Goal: Check status: Check status

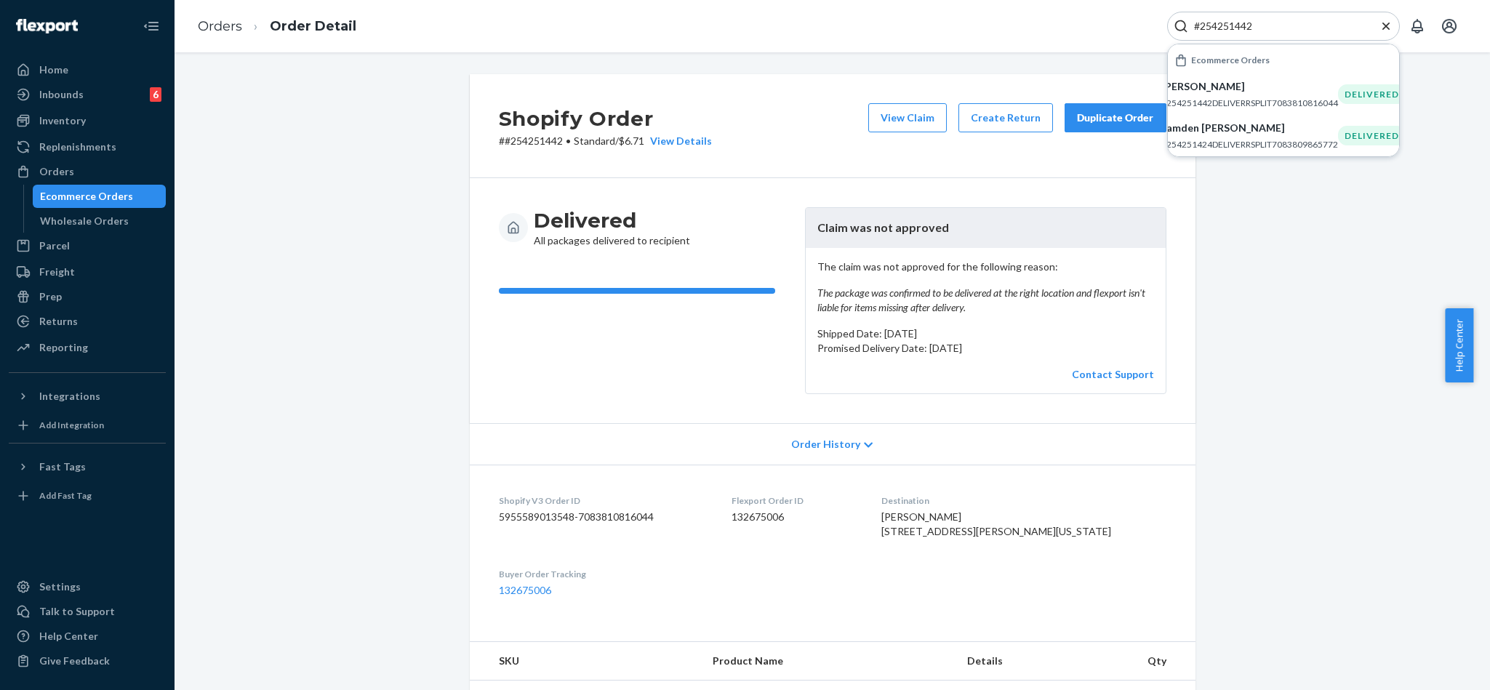
click at [1278, 27] on input "#254251442" at bounding box center [1277, 26] width 179 height 15
click at [1281, 22] on input "#254251442" at bounding box center [1277, 26] width 179 height 15
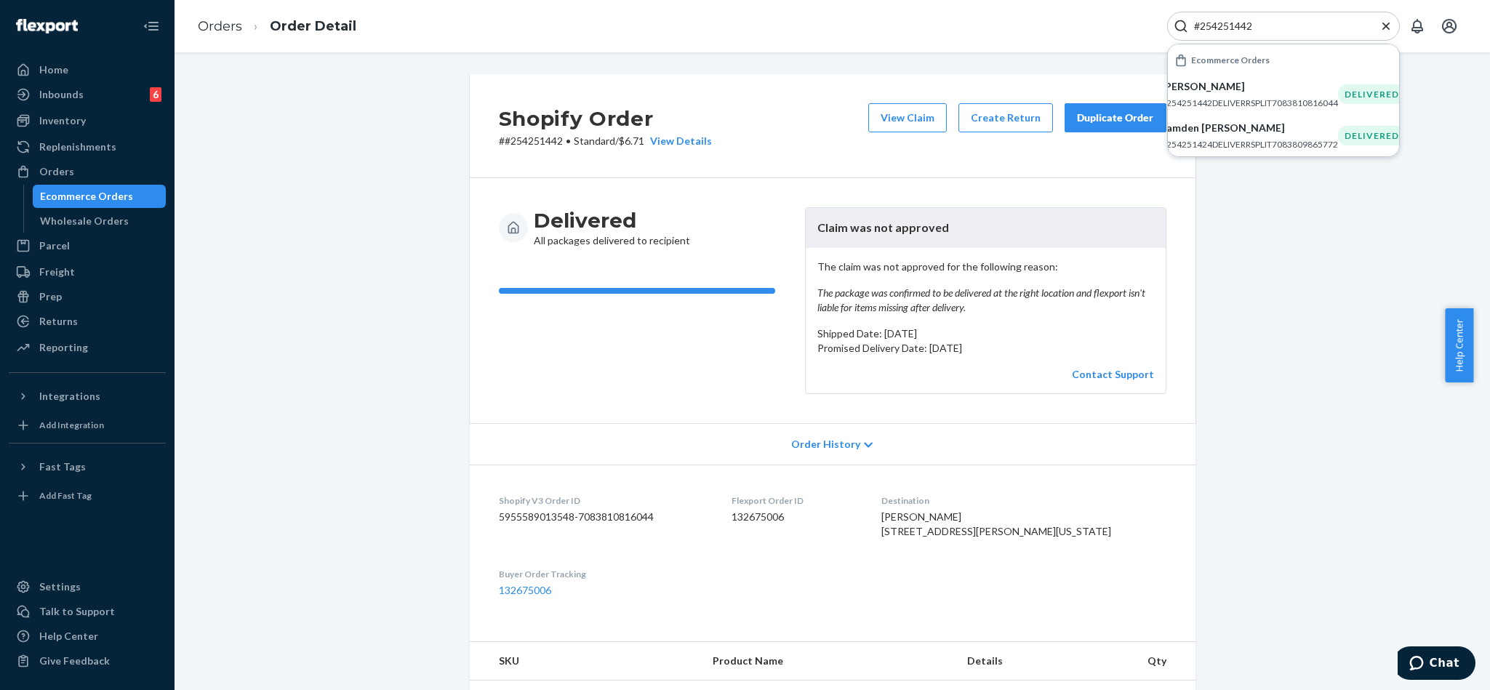
paste input "649241"
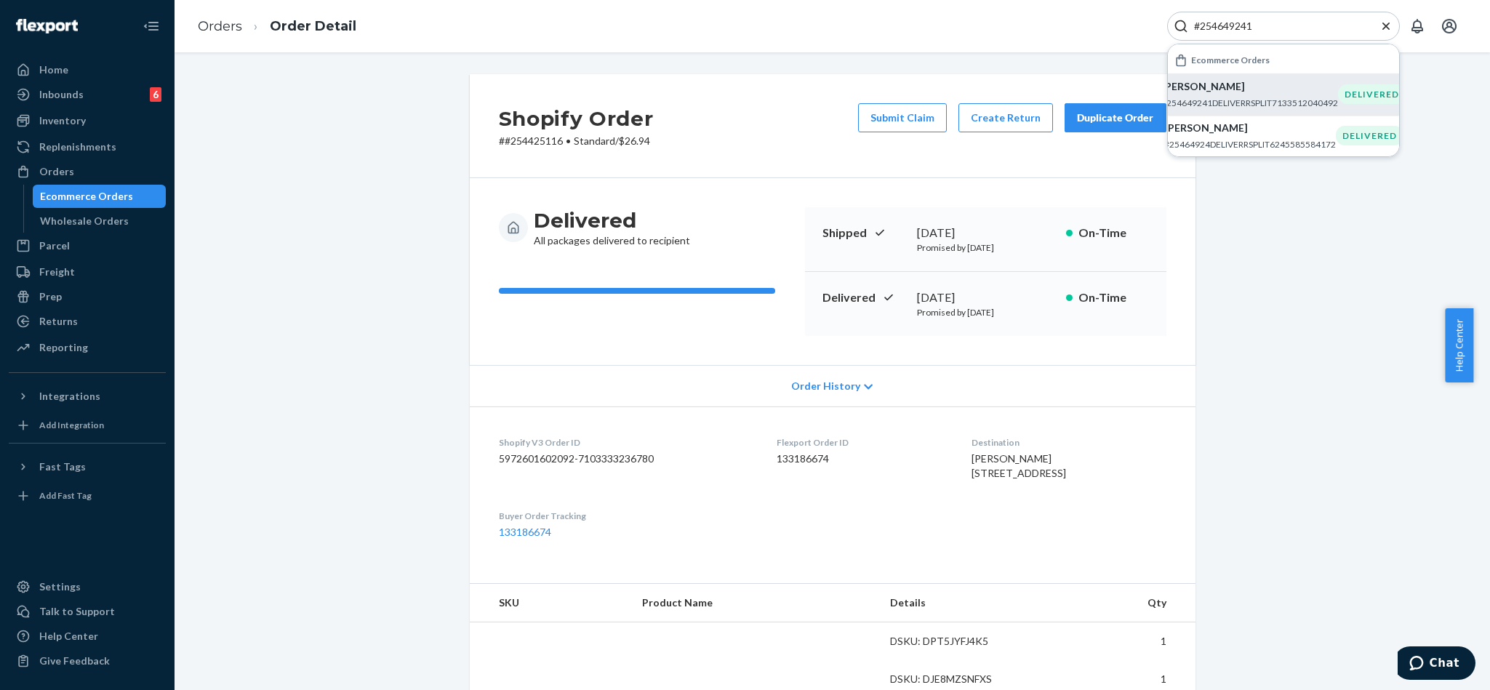
click at [1241, 97] on p "#254649241DELIVERRSPLIT7133512040492" at bounding box center [1249, 103] width 177 height 12
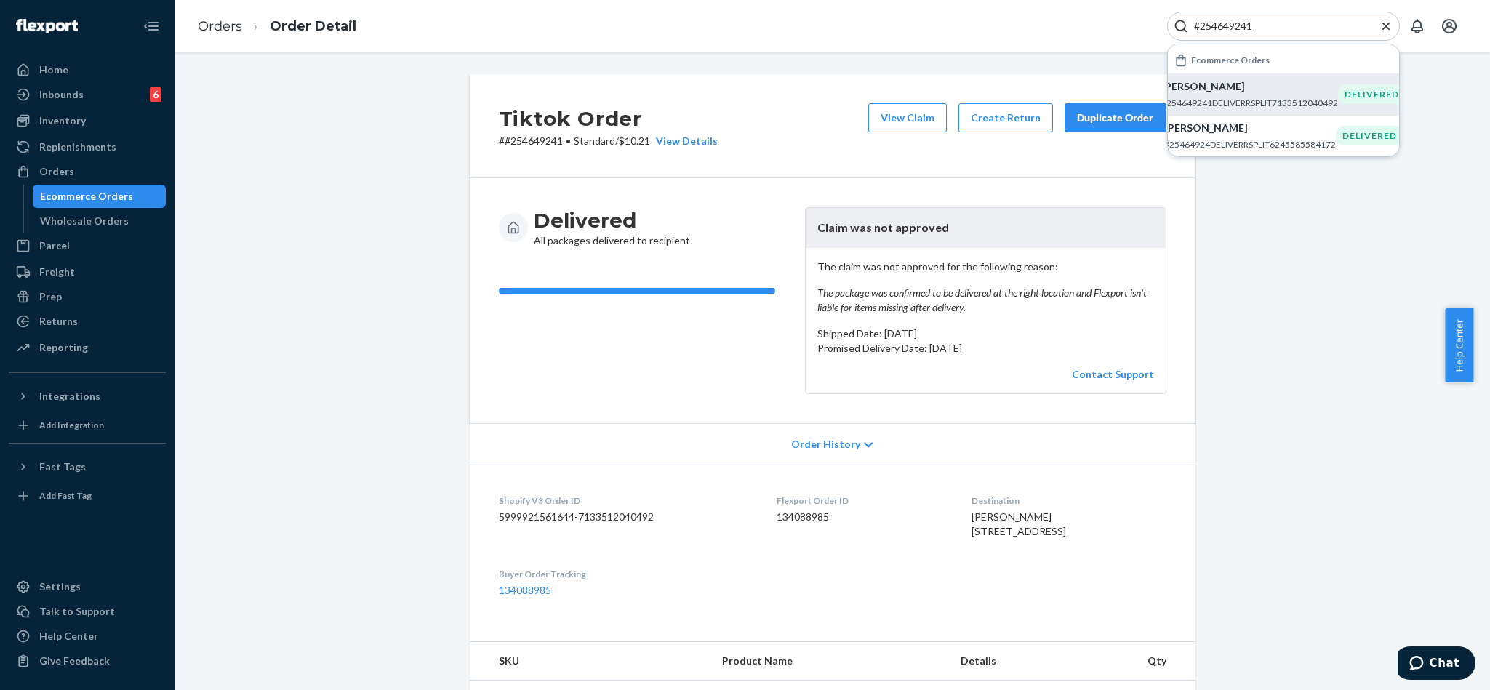
click at [1301, 23] on input "#254649241" at bounding box center [1277, 26] width 179 height 15
paste input "530998"
click at [1235, 105] on p "#254530998DELIVERRSPLIT7117986988076" at bounding box center [1261, 103] width 177 height 12
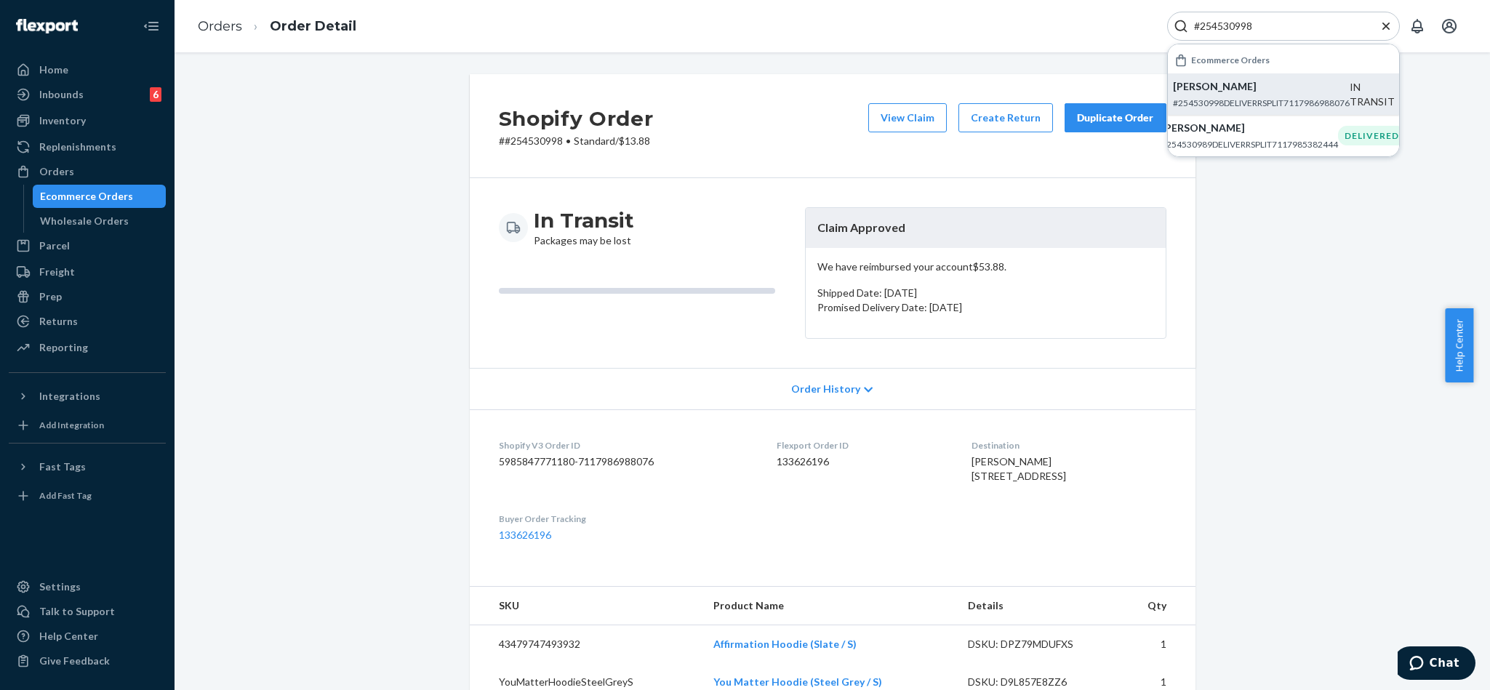
click at [1268, 28] on input "#254530998" at bounding box center [1277, 26] width 179 height 15
click at [1268, 29] on input "#254530998" at bounding box center [1277, 26] width 179 height 15
type input "#"
paste input "#254619866."
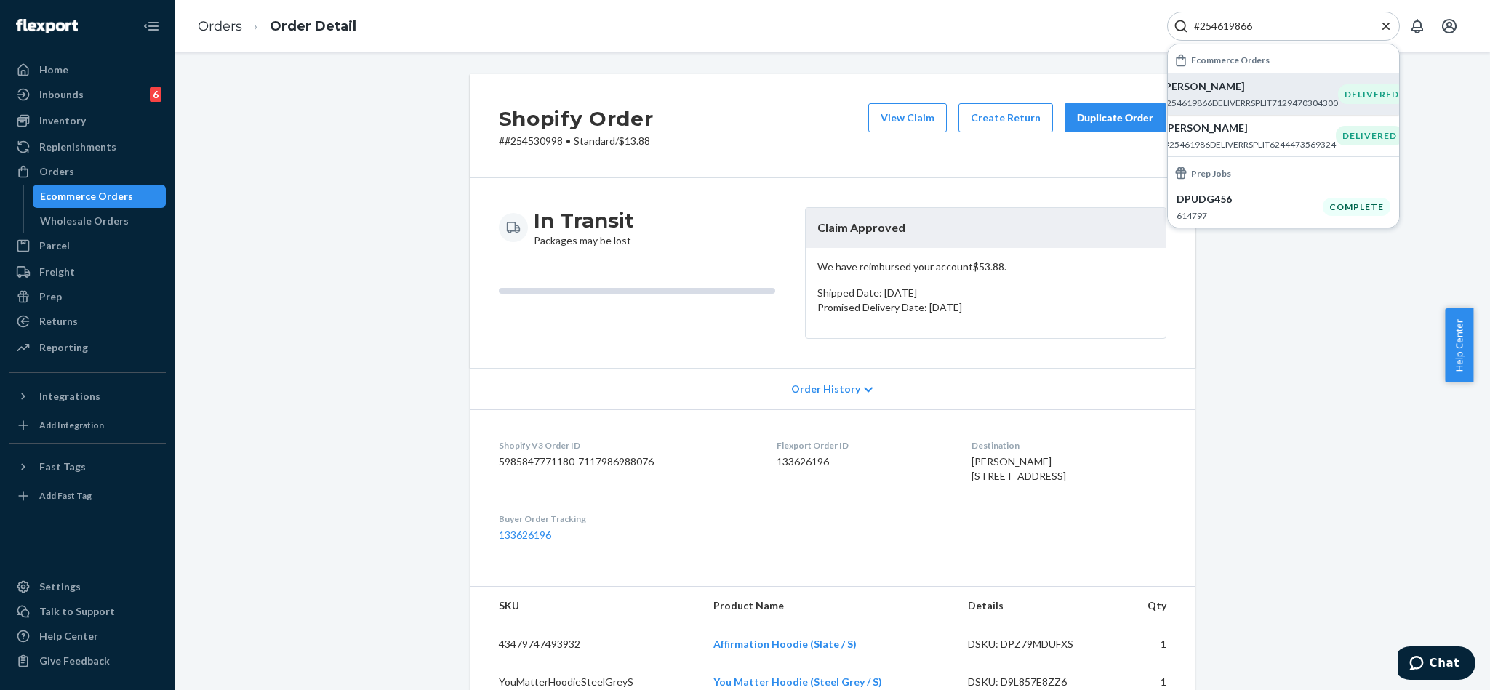
click at [1237, 98] on p "#254619866DELIVERRSPLIT7129470304300" at bounding box center [1249, 103] width 177 height 12
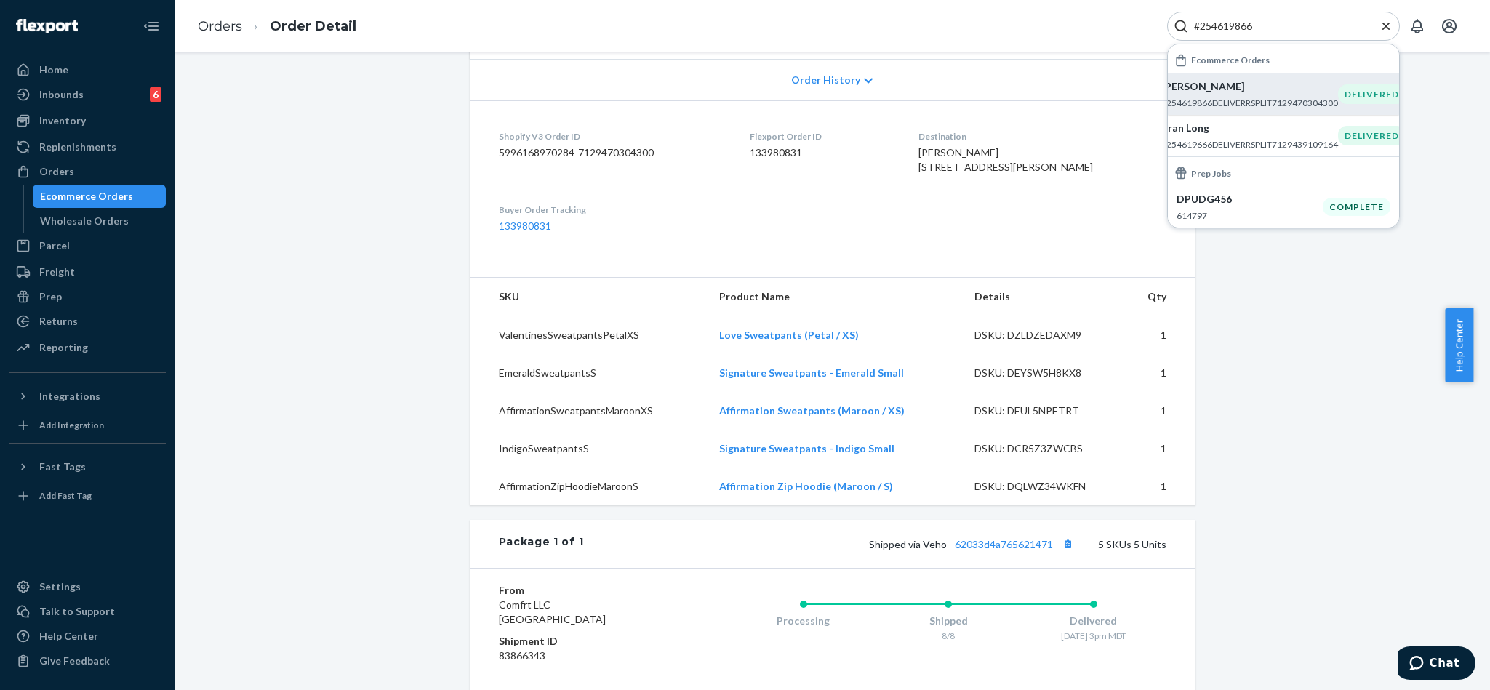
scroll to position [305, 0]
click at [1287, 28] on input "#254619866" at bounding box center [1277, 26] width 179 height 15
click at [1287, 27] on input "#254619866" at bounding box center [1277, 26] width 179 height 15
paste input "547919"
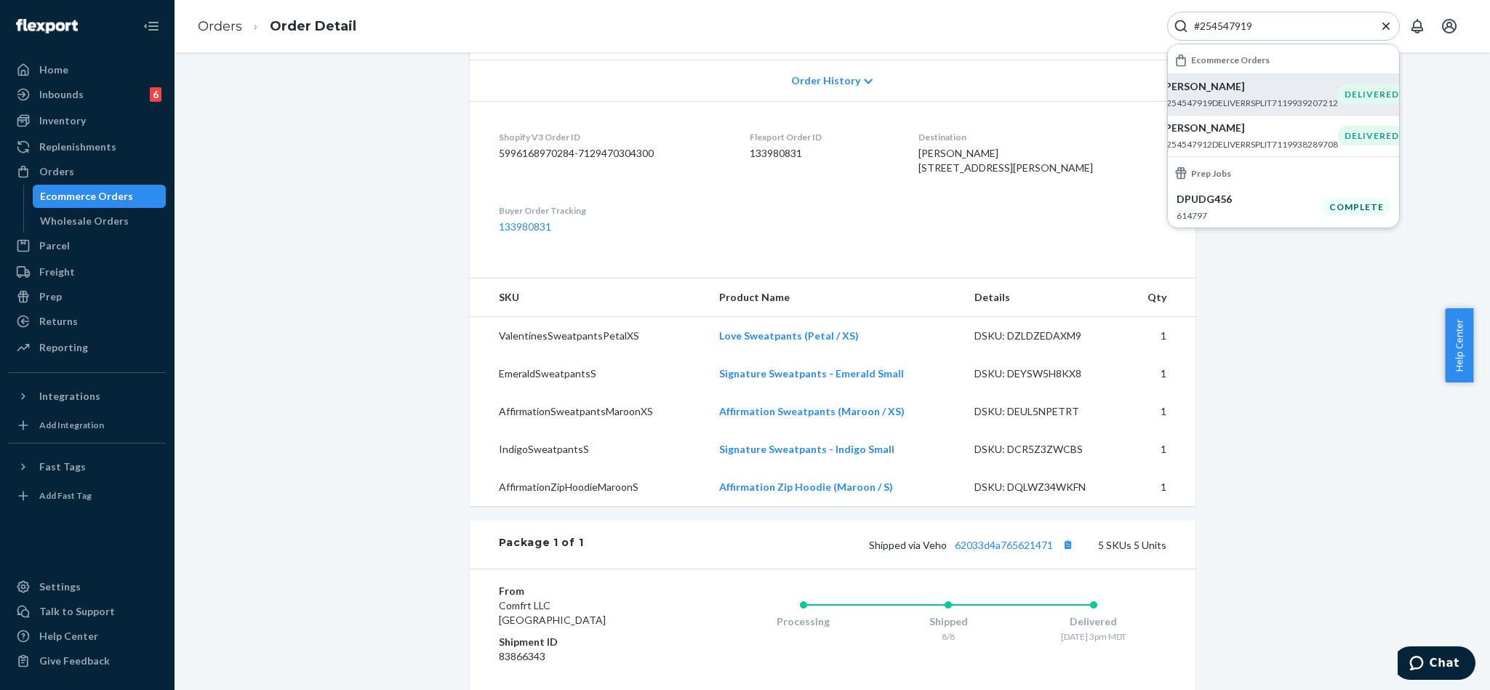
click at [1259, 92] on p "[PERSON_NAME]" at bounding box center [1249, 86] width 177 height 15
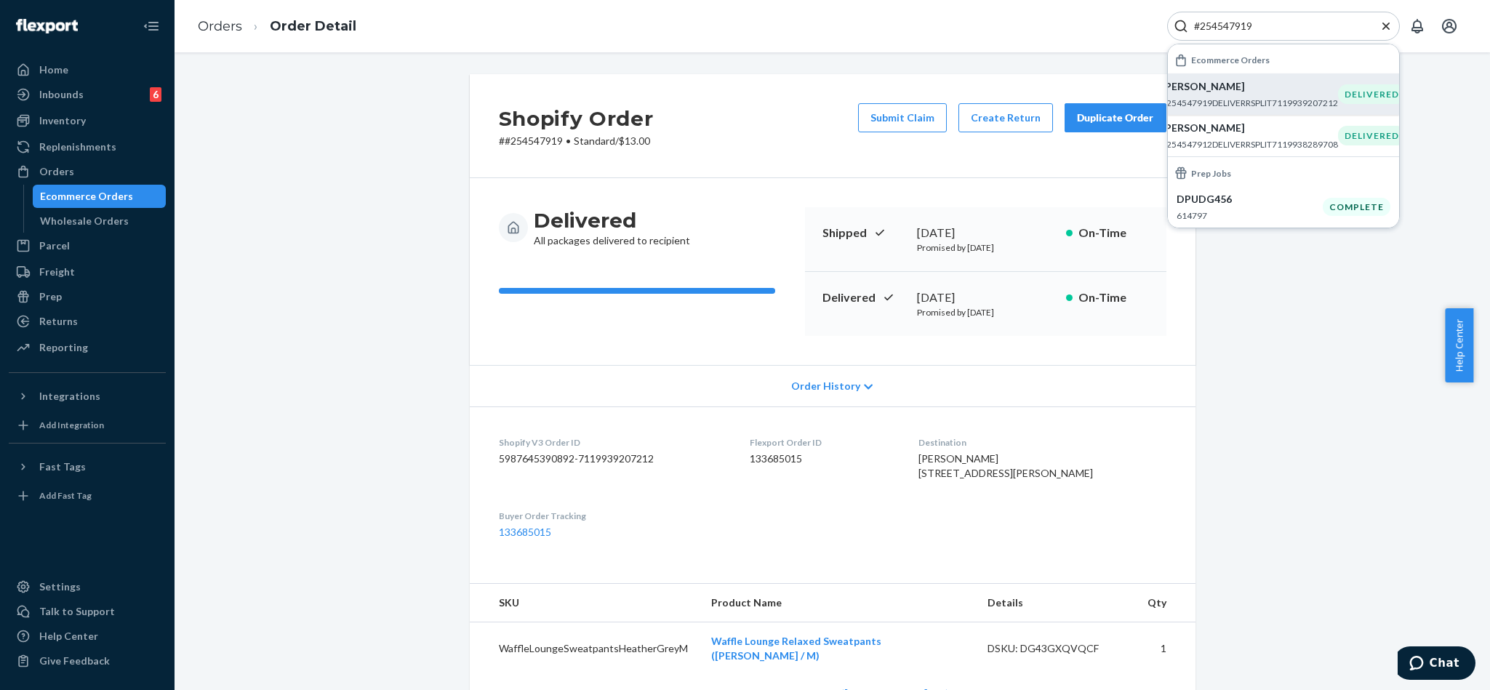
click at [1307, 28] on input "#254547919" at bounding box center [1277, 26] width 179 height 15
click at [1307, 27] on input "#254547919" at bounding box center [1277, 26] width 179 height 15
paste input "254373776"
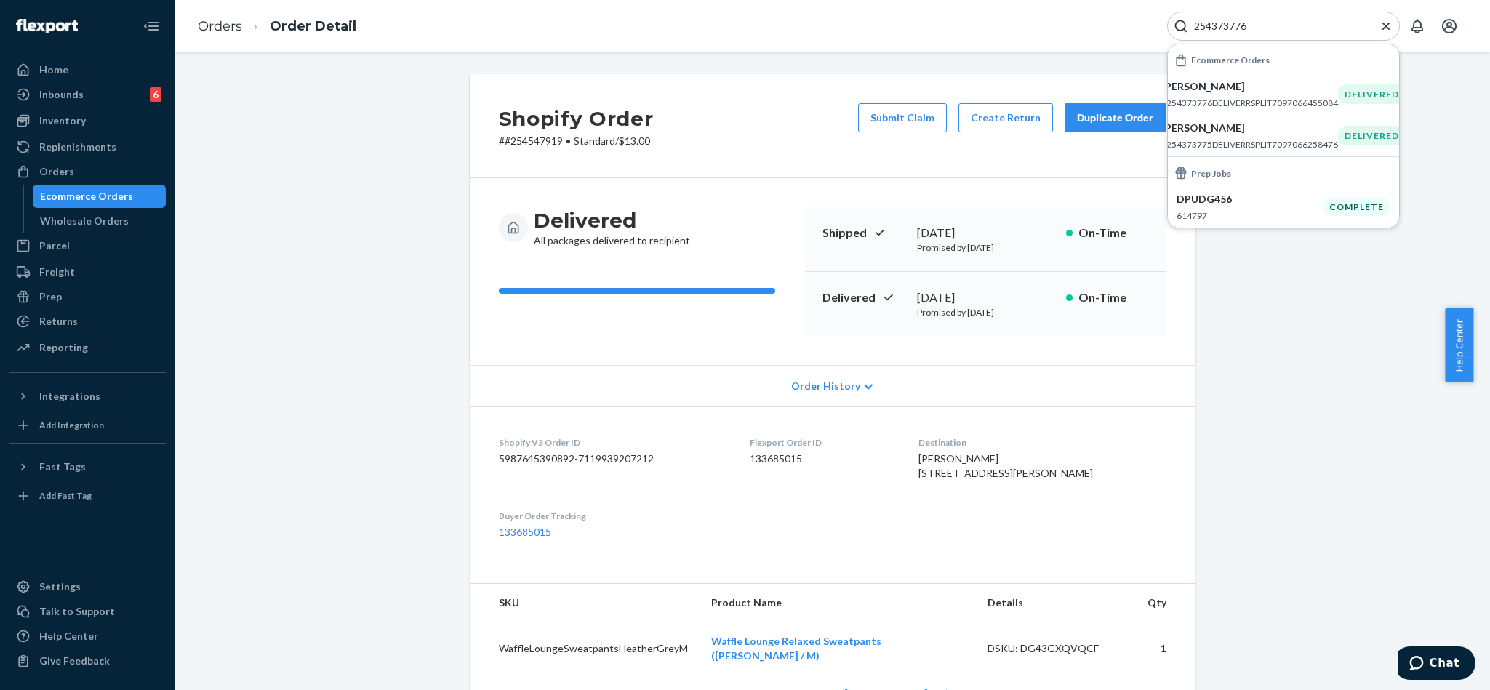
drag, startPoint x: 1244, startPoint y: 87, endPoint x: 1213, endPoint y: 61, distance: 40.2
click at [1244, 87] on p "[PERSON_NAME]" at bounding box center [1249, 86] width 177 height 15
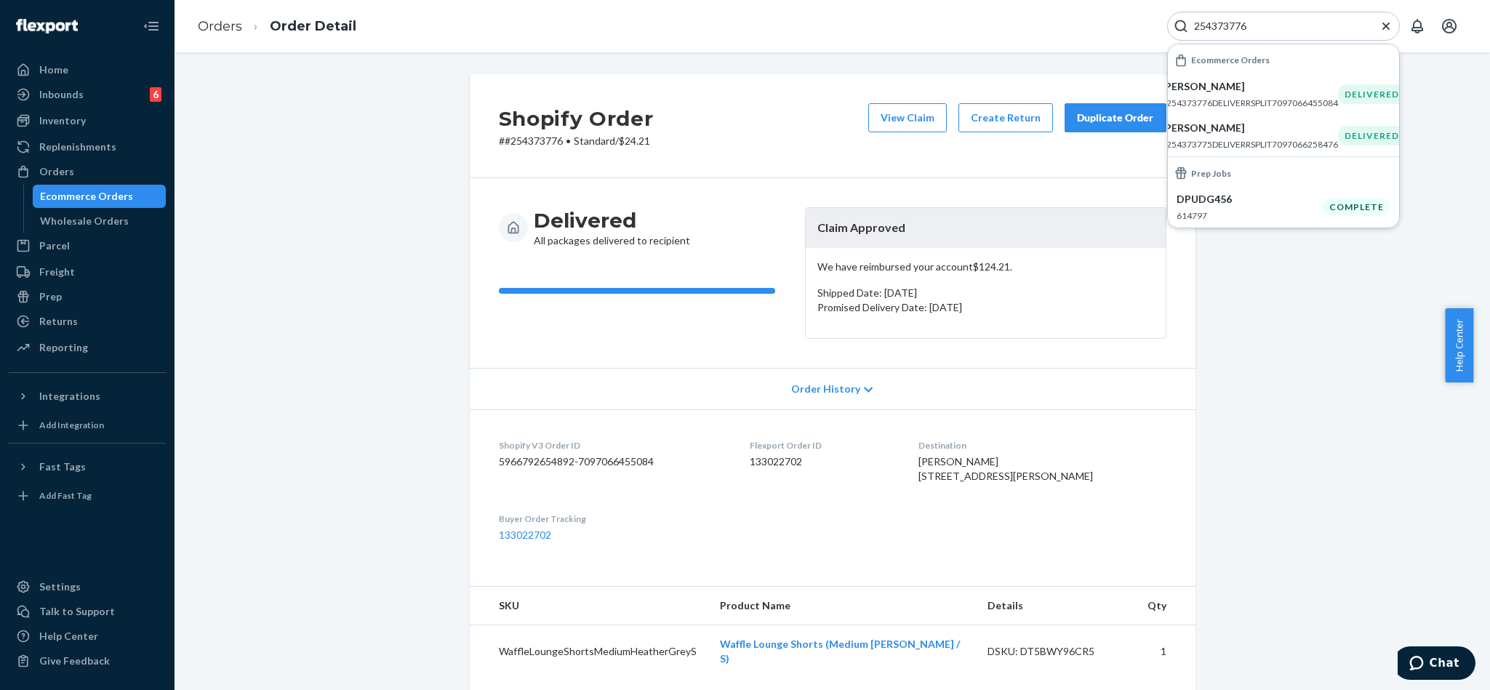
click at [1300, 28] on input "254373776" at bounding box center [1277, 26] width 179 height 15
paste input "660779"
click at [1243, 86] on p "[PERSON_NAME]" at bounding box center [1261, 86] width 177 height 15
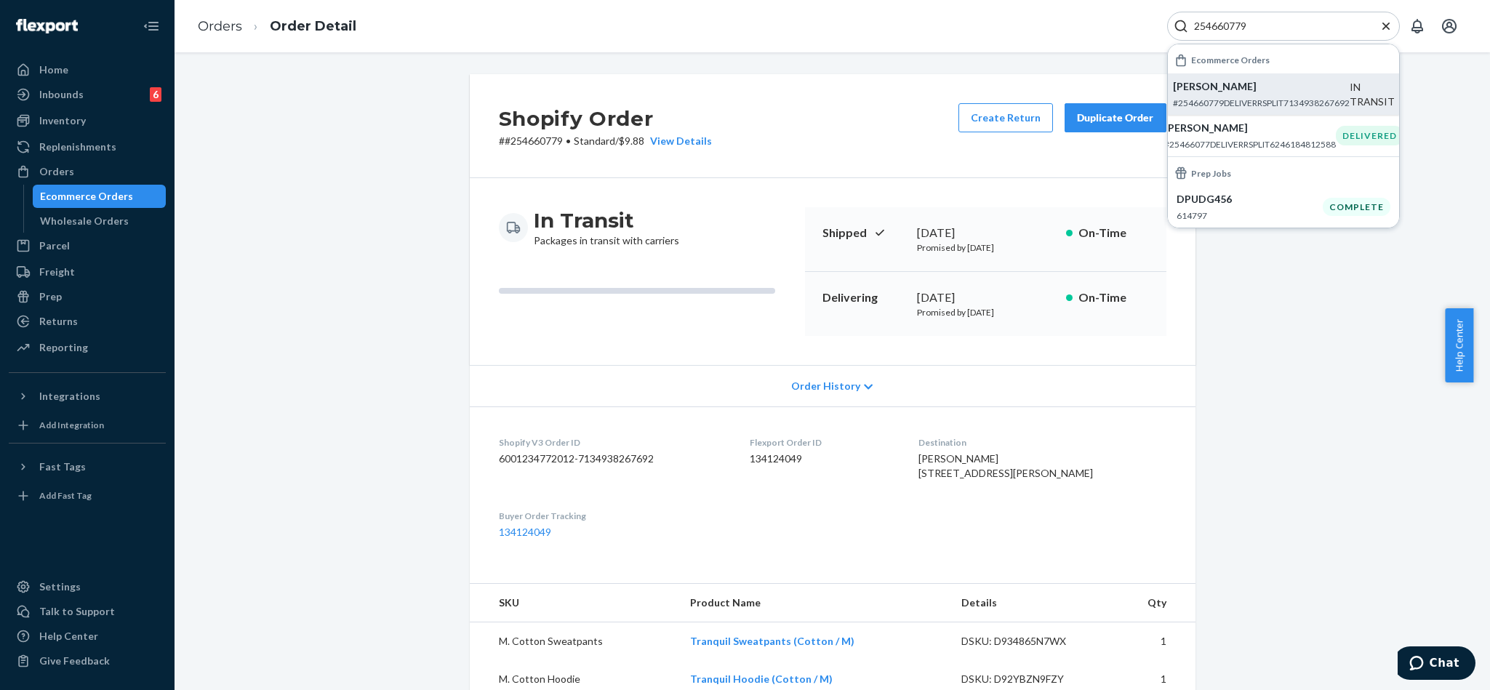
click at [1301, 33] on div "254660779" at bounding box center [1283, 26] width 233 height 29
click at [1299, 31] on input "254660779" at bounding box center [1277, 26] width 179 height 15
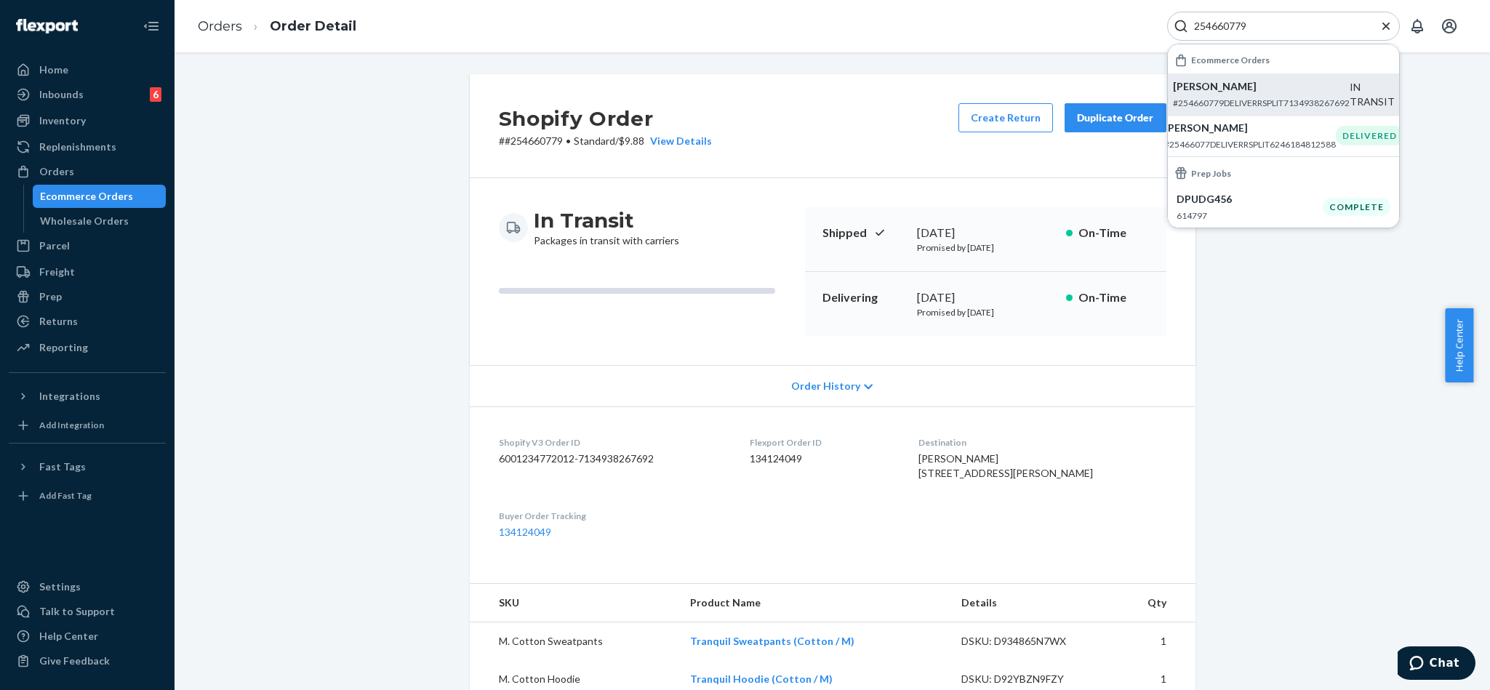
paste input "#254018520"
click at [1242, 90] on p "[PERSON_NAME]" at bounding box center [1249, 86] width 177 height 15
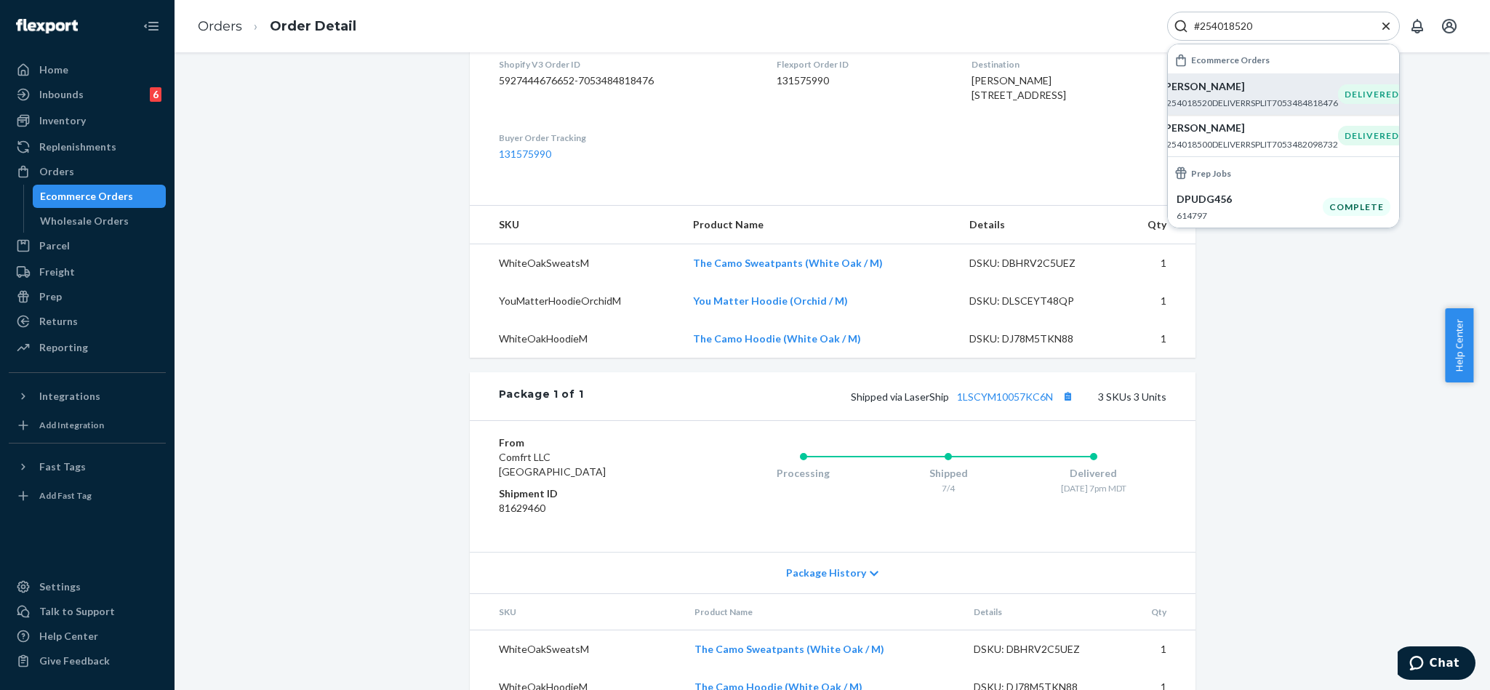
scroll to position [539, 0]
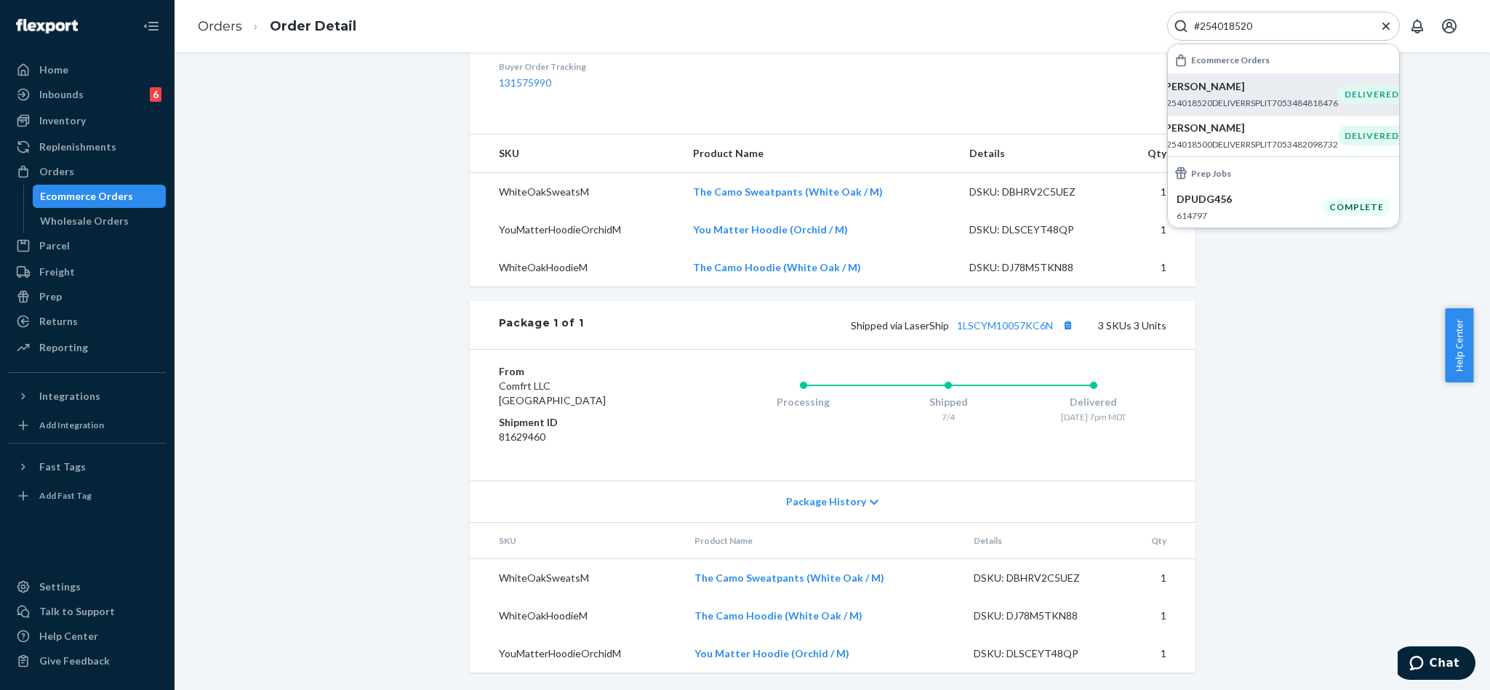
click at [1287, 31] on input "#254018520" at bounding box center [1277, 26] width 179 height 15
click at [1287, 29] on input "#254018520" at bounding box center [1277, 26] width 179 height 15
paste input "25440604"
click at [1239, 95] on div "[PERSON_NAME] #254406040DELIVERRSPLIT7101115498540" at bounding box center [1249, 94] width 177 height 30
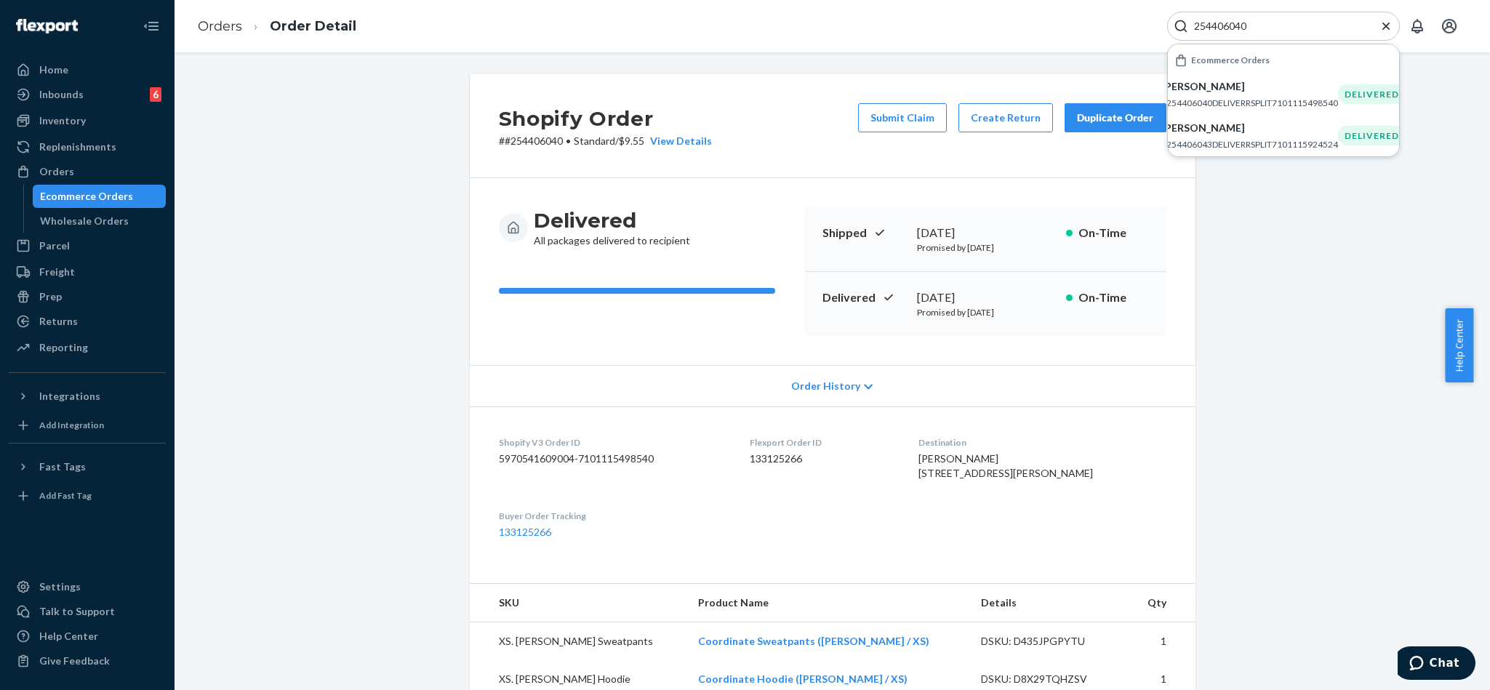
click at [1272, 27] on input "254406040" at bounding box center [1277, 26] width 179 height 15
paste input "3611911"
type input "253611911"
click at [1235, 92] on p "[PERSON_NAME]" at bounding box center [1249, 86] width 177 height 15
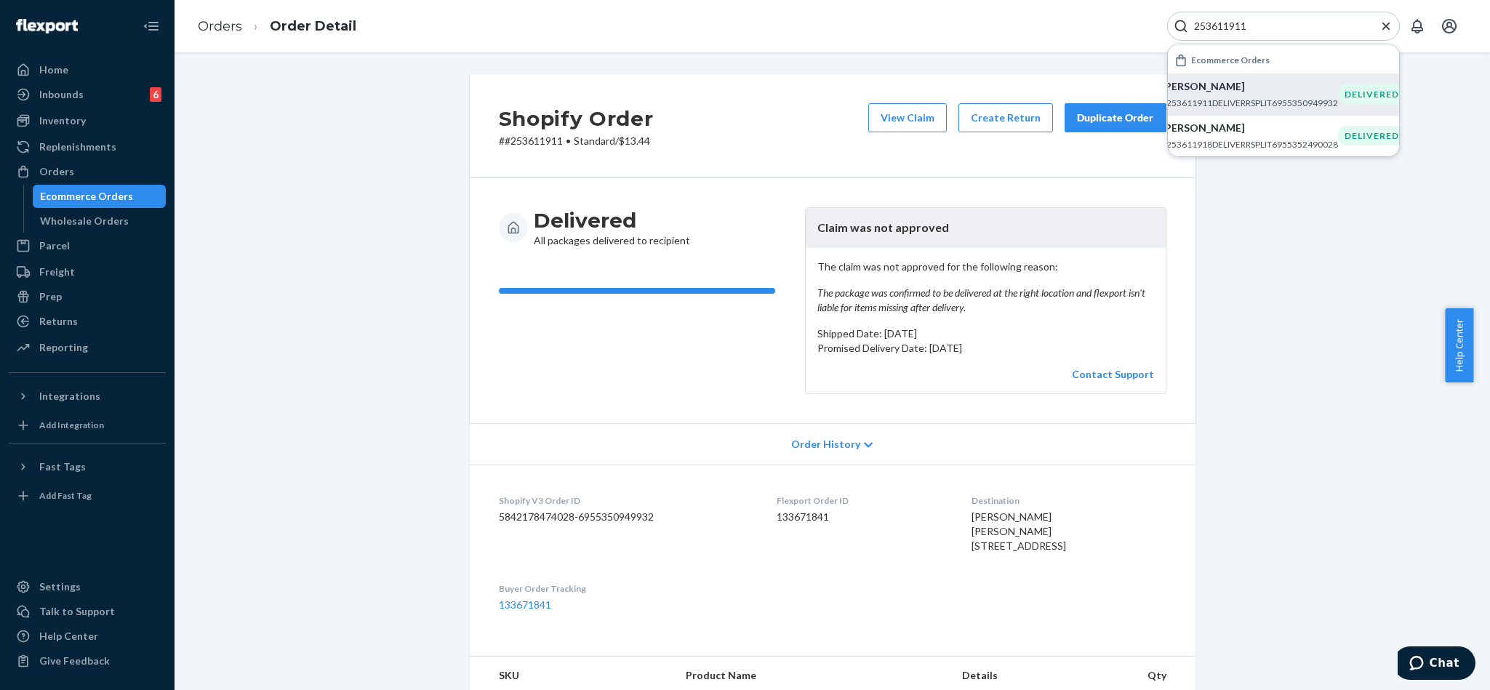
click at [1265, 31] on input "253611911" at bounding box center [1277, 26] width 179 height 15
click at [1265, 28] on input "253611911" at bounding box center [1277, 26] width 179 height 15
click at [1230, 92] on p "[PERSON_NAME]" at bounding box center [1249, 86] width 177 height 15
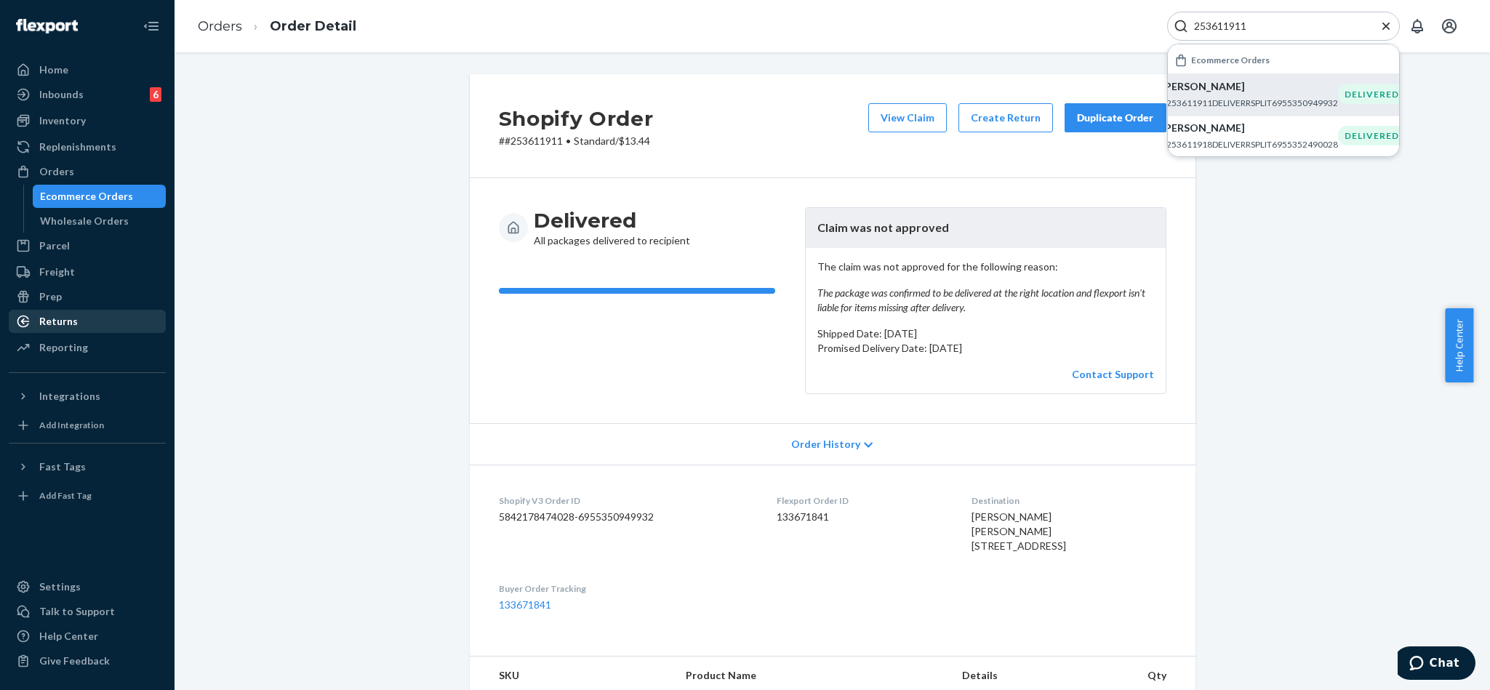
click at [65, 316] on div "Returns" at bounding box center [58, 321] width 39 height 15
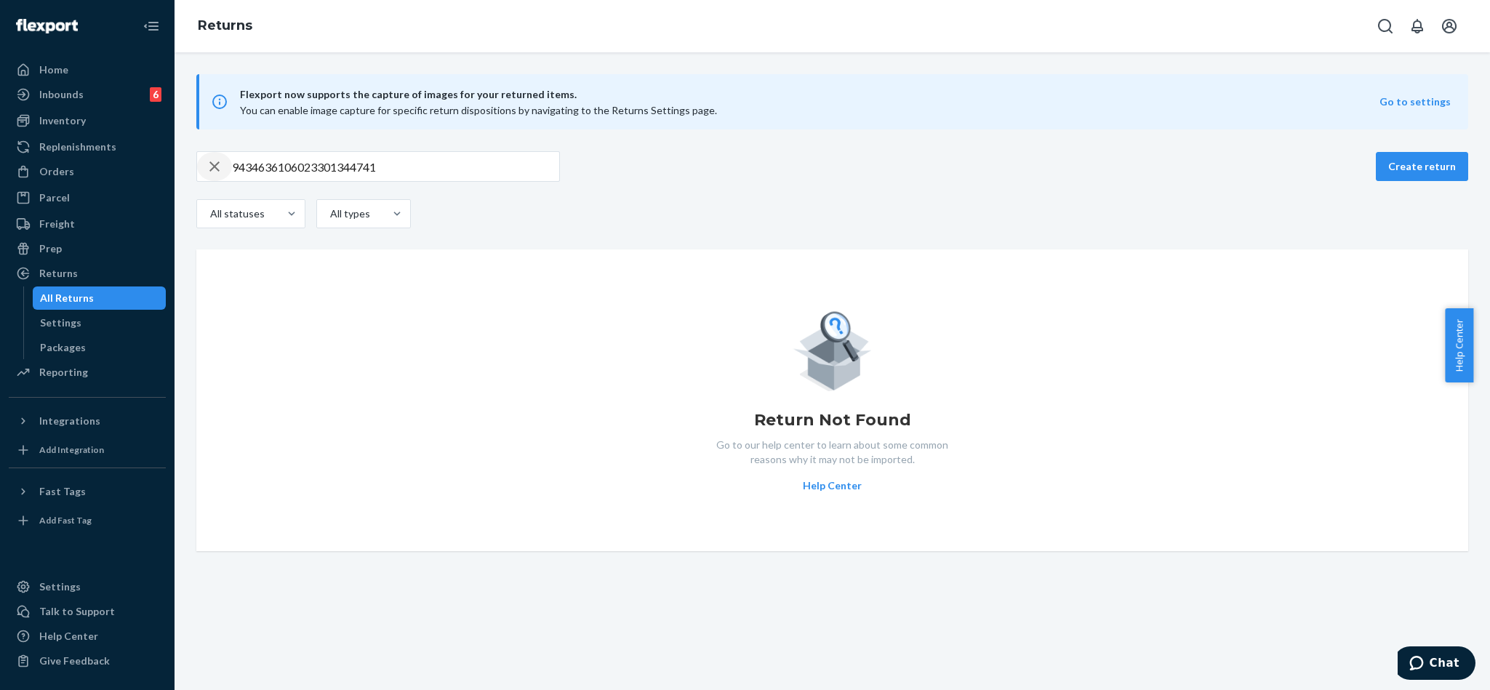
click at [203, 166] on div "button" at bounding box center [214, 166] width 35 height 29
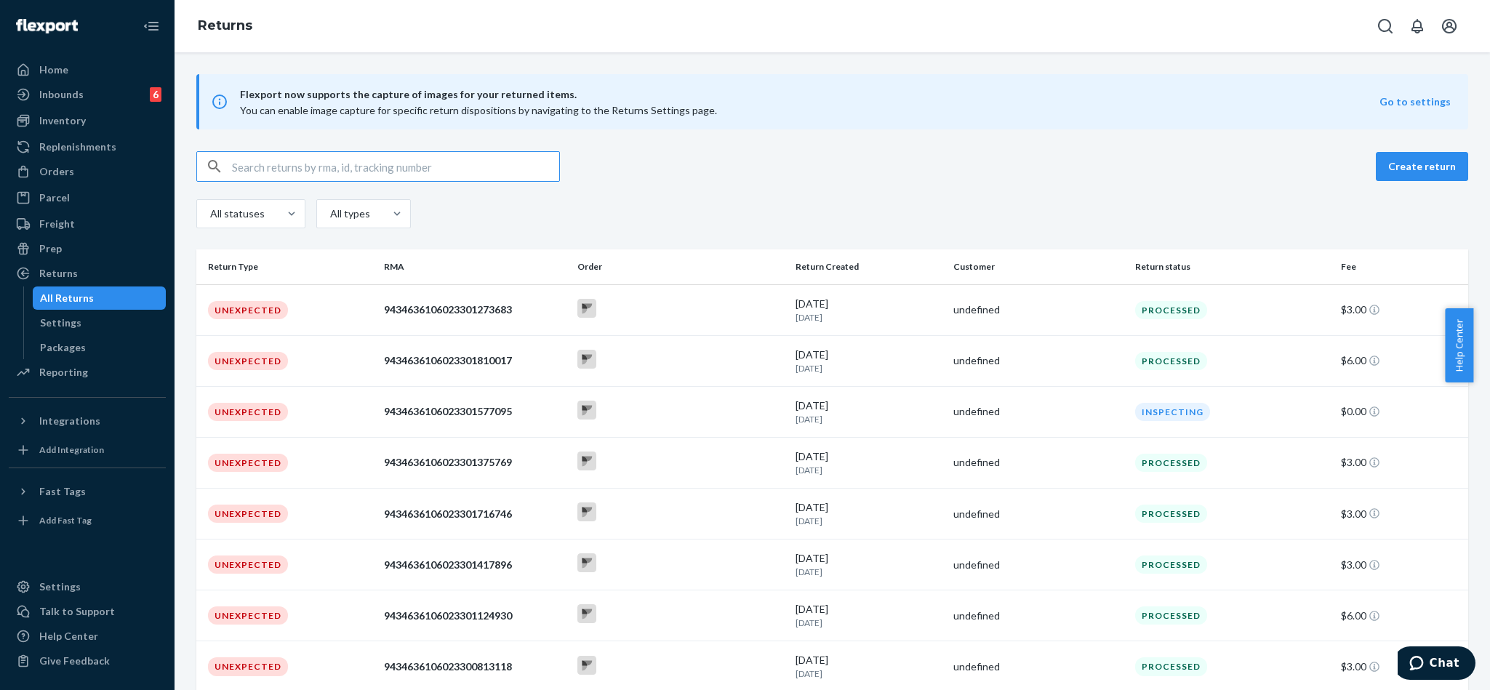
click at [408, 166] on input "text" at bounding box center [395, 166] width 327 height 29
paste input "9434636106023300520764"
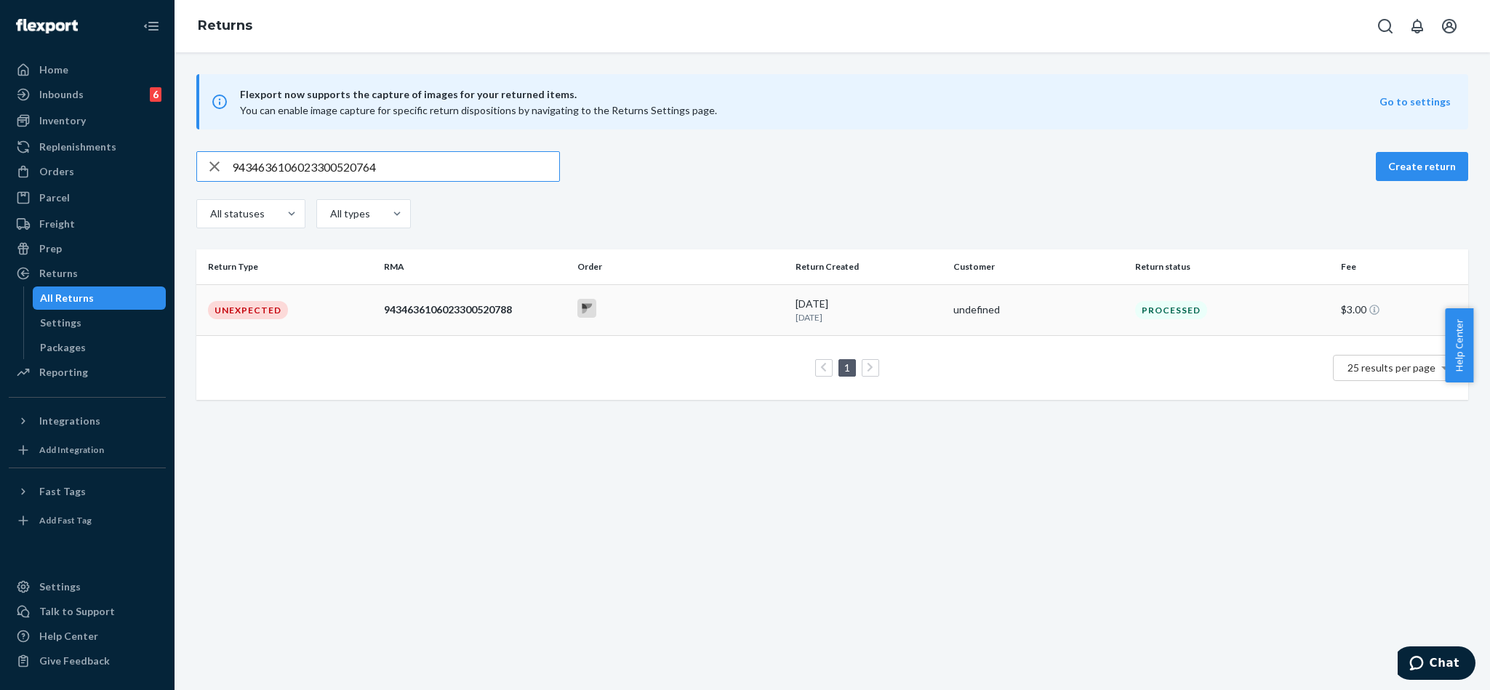
type input "9434636106023300520764"
click at [337, 317] on td "Unexpected" at bounding box center [287, 309] width 182 height 51
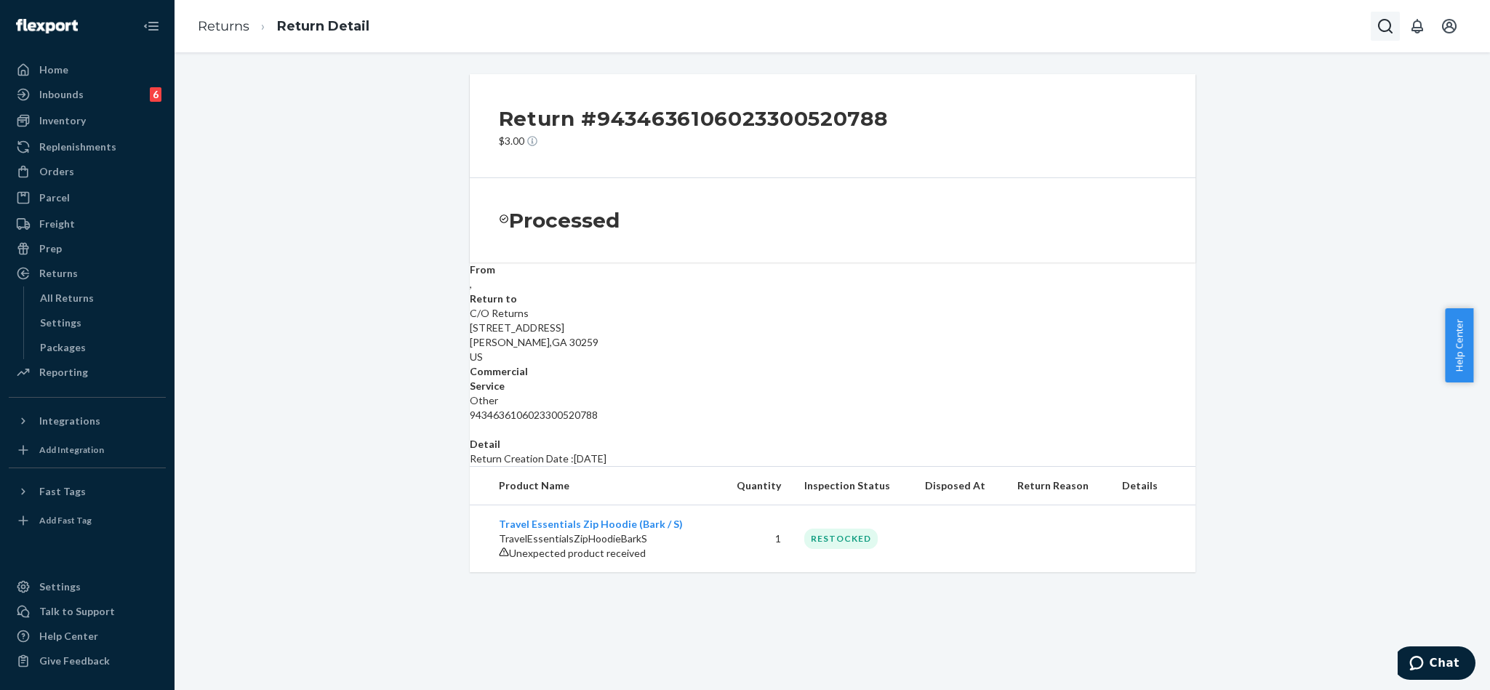
click at [1379, 17] on icon "Open Search Box" at bounding box center [1384, 25] width 17 height 17
click at [1315, 29] on input "Search Input" at bounding box center [1277, 26] width 179 height 15
type input "9434636106023300519362"
click at [60, 275] on div "Returns" at bounding box center [58, 273] width 39 height 15
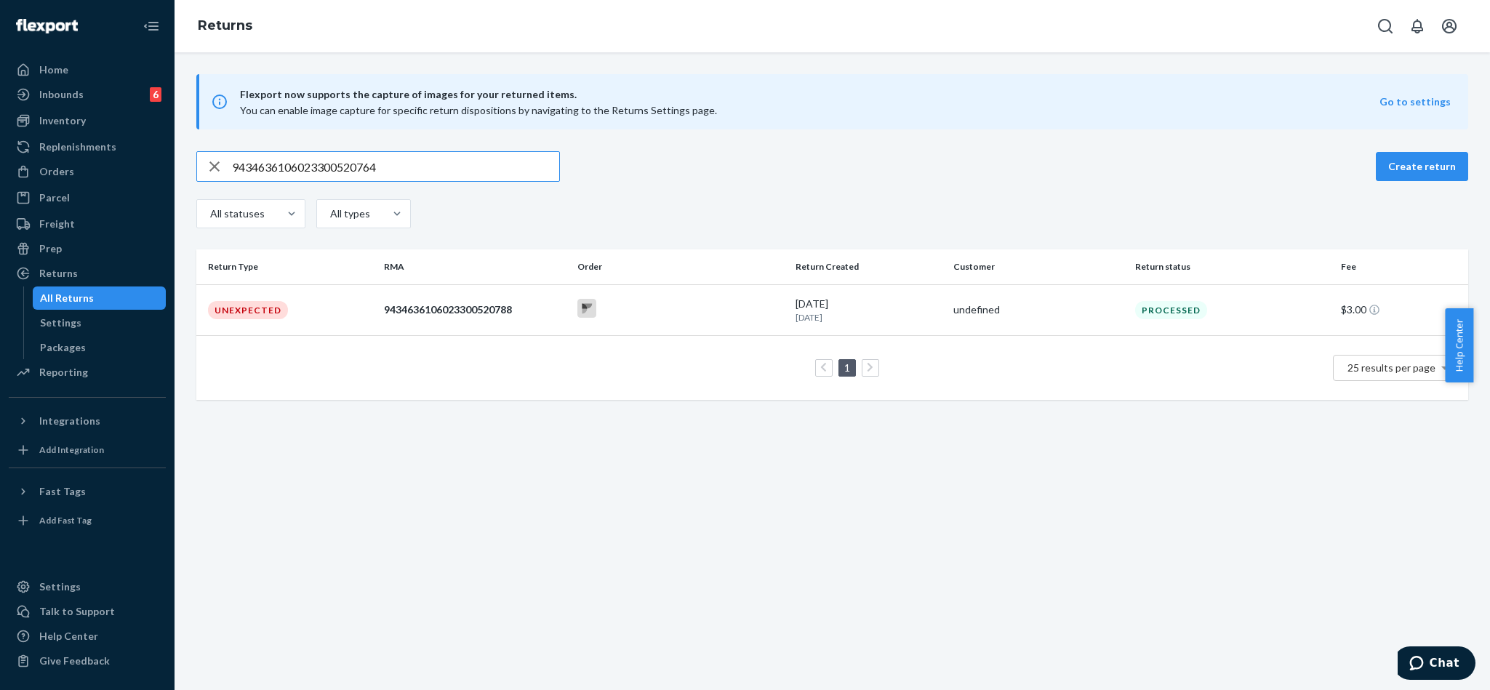
click at [205, 169] on div "button" at bounding box center [214, 166] width 35 height 29
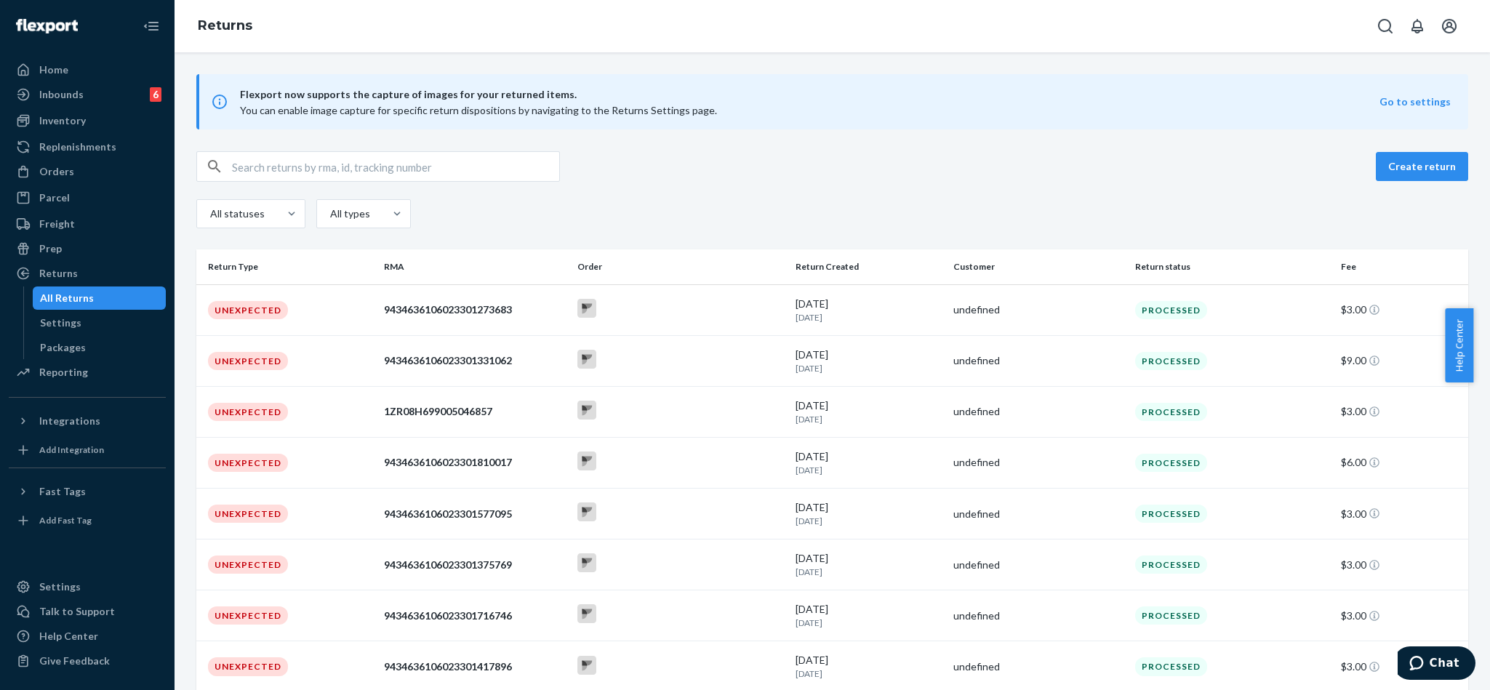
click at [276, 166] on input "text" at bounding box center [395, 166] width 327 height 29
paste input "9434636106023300519362"
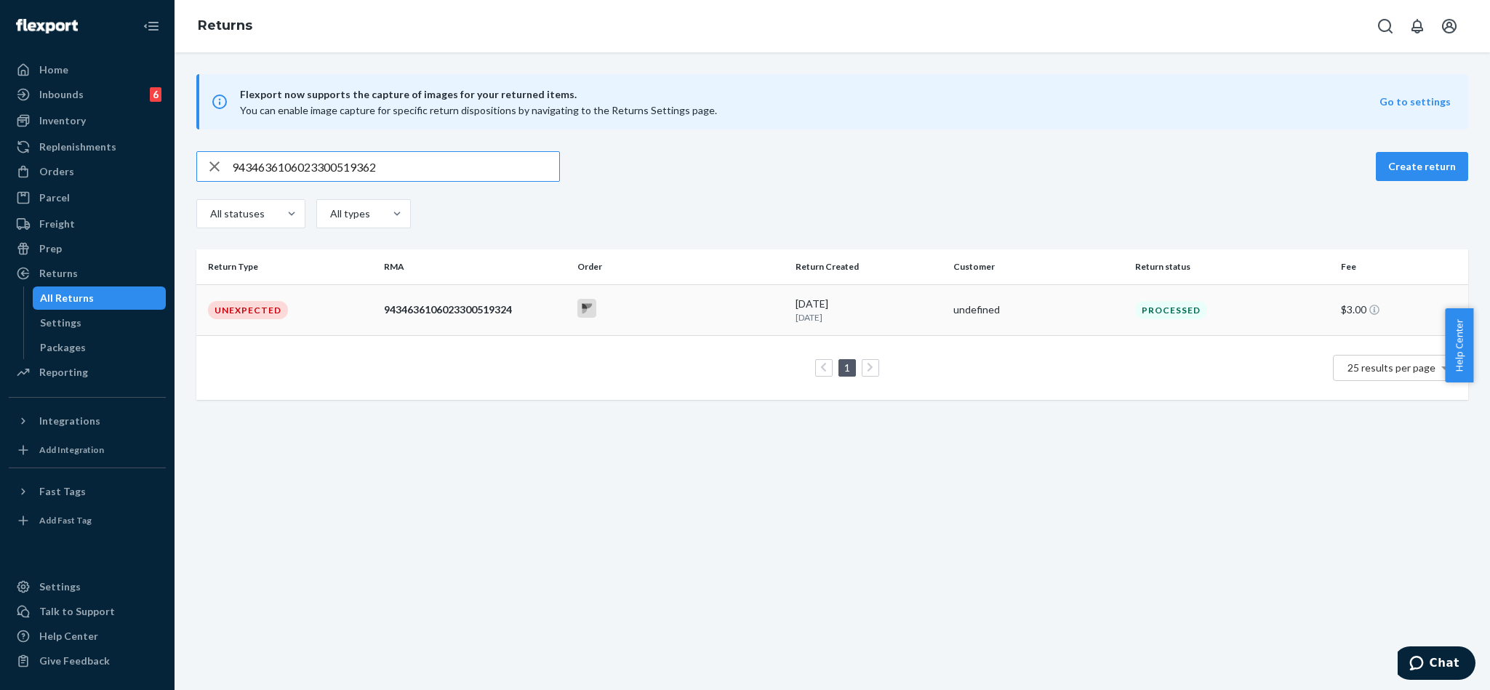
type input "9434636106023300519362"
click at [353, 310] on td "Unexpected" at bounding box center [287, 309] width 182 height 51
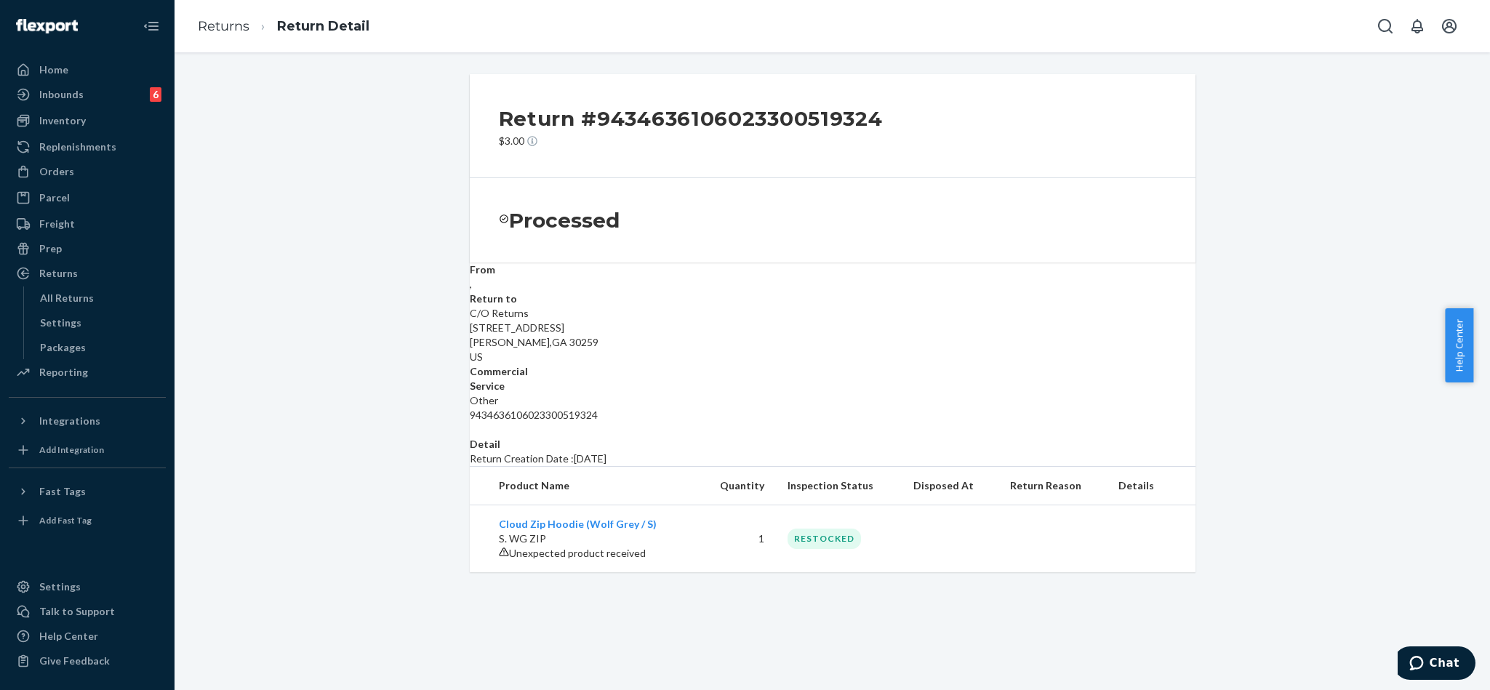
click at [1405, 244] on div "Return #9434636106023300519324 $3.00 Processed From , Return to C/O Returns [ST…" at bounding box center [831, 323] width 1293 height 498
click at [1389, 29] on icon "Open Search Box" at bounding box center [1385, 26] width 15 height 15
click at [1274, 22] on input "Search Input" at bounding box center [1277, 26] width 179 height 15
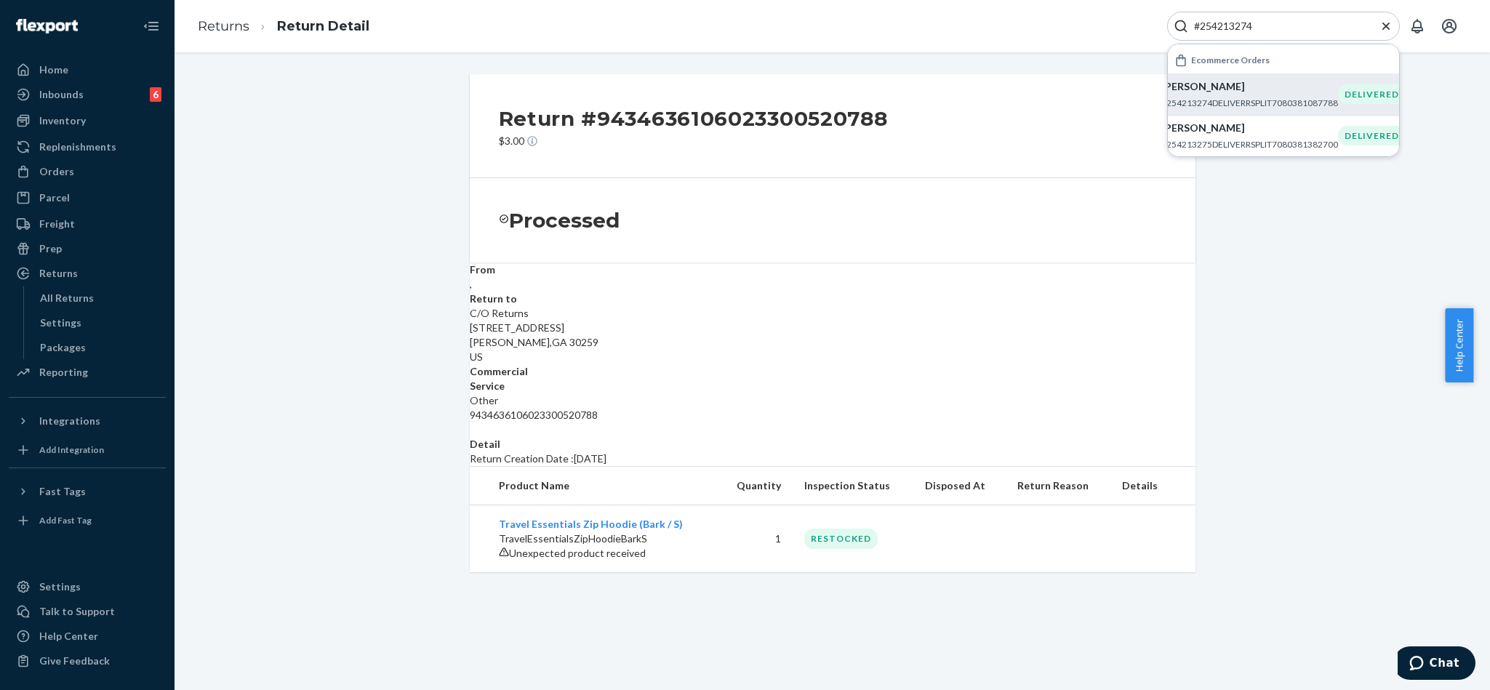
type input "#254213274"
click at [1235, 97] on p "#254213274DELIVERRSPLIT7080381087788" at bounding box center [1249, 103] width 177 height 12
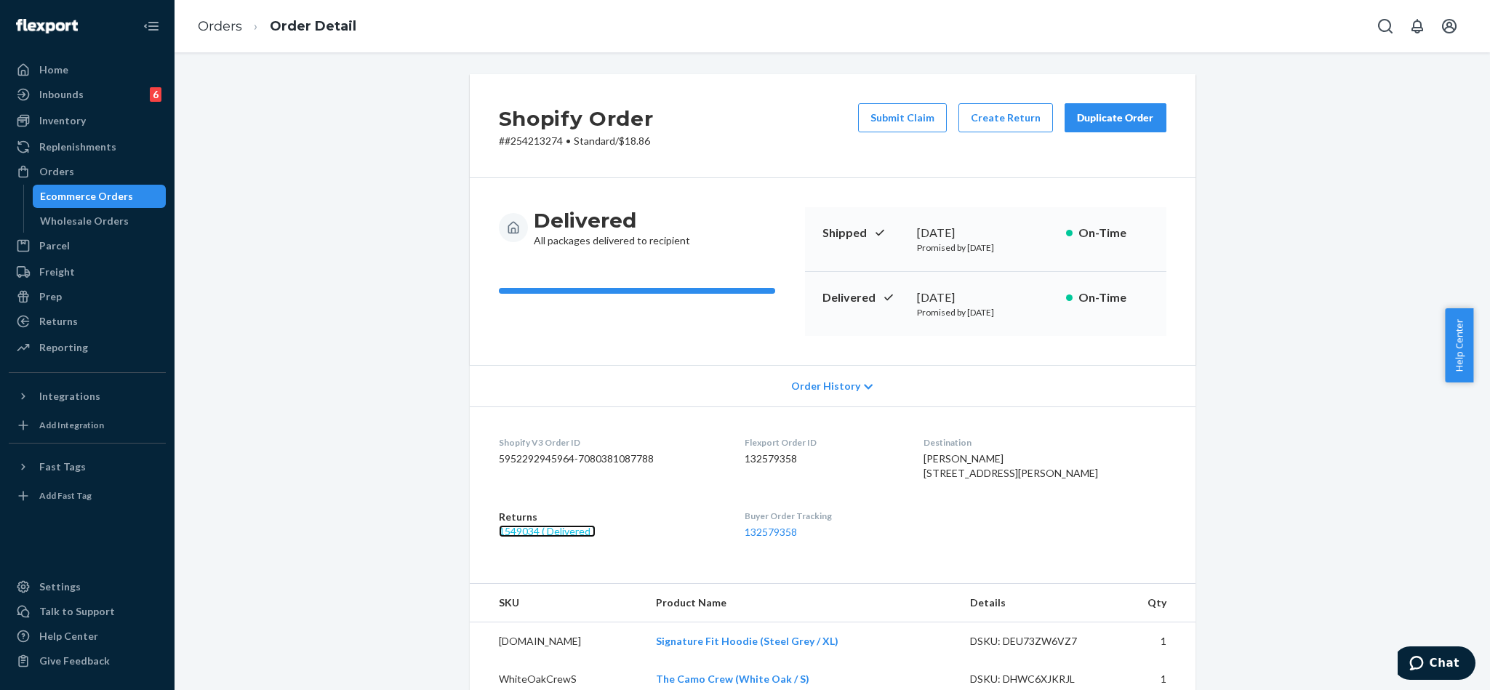
click at [537, 537] on link "1549034 ( Delivered )" at bounding box center [547, 531] width 97 height 12
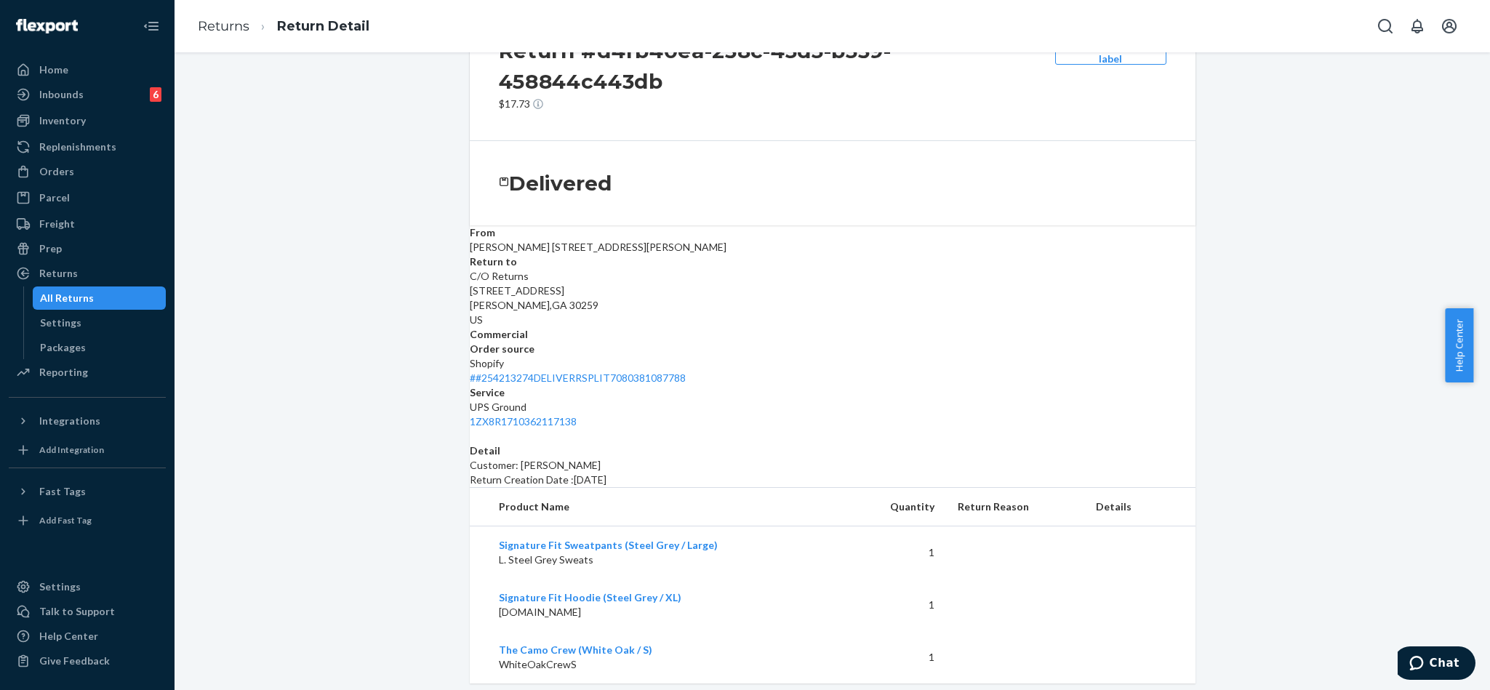
scroll to position [105, 0]
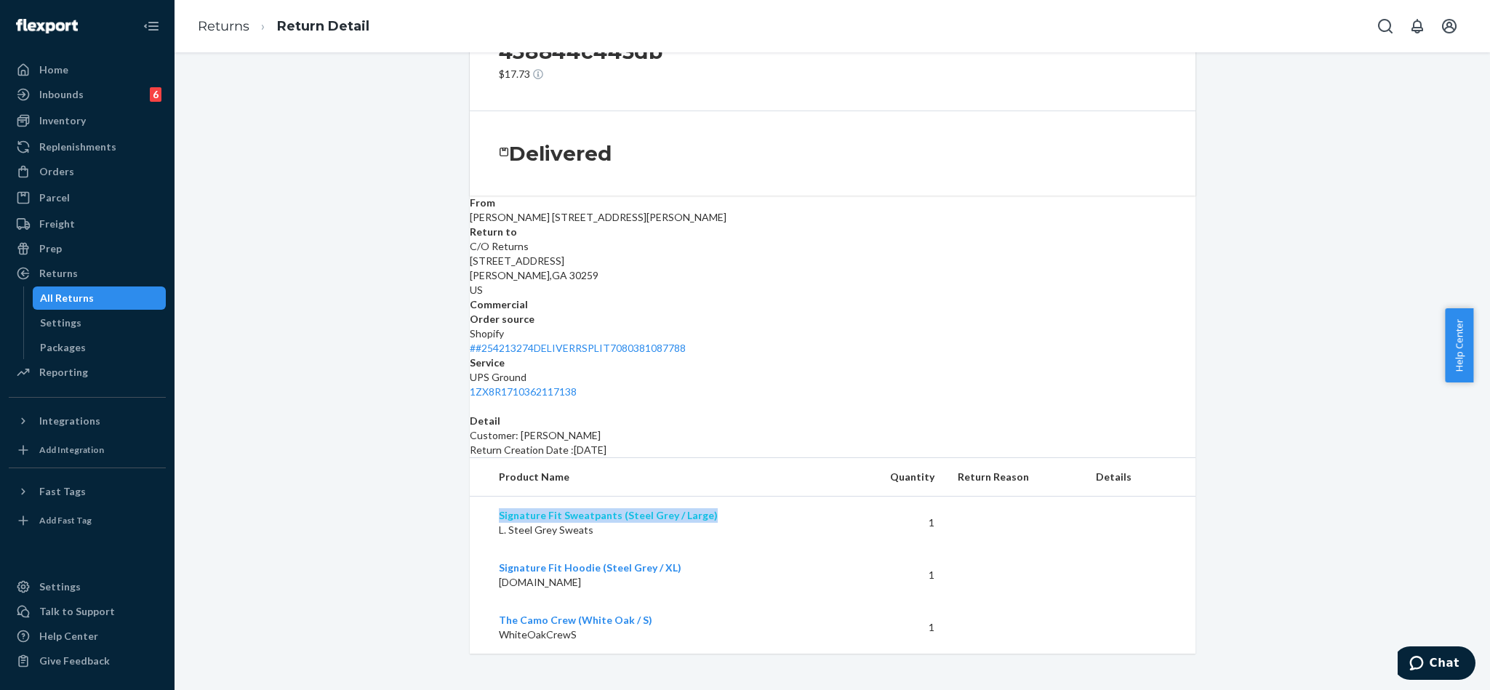
drag, startPoint x: 709, startPoint y: 507, endPoint x: 526, endPoint y: 517, distance: 183.5
click at [486, 508] on td "Signature Fit Sweatpants (Steel Grey / Large) L. Steel Grey Sweats" at bounding box center [659, 523] width 378 height 53
copy link "Signature Fit Sweatpants (Steel Grey / Large)"
drag, startPoint x: 639, startPoint y: 563, endPoint x: 500, endPoint y: 570, distance: 139.1
click at [485, 565] on td "Signature Fit Hoodie (Steel Grey / XL) [DOMAIN_NAME]" at bounding box center [659, 575] width 378 height 52
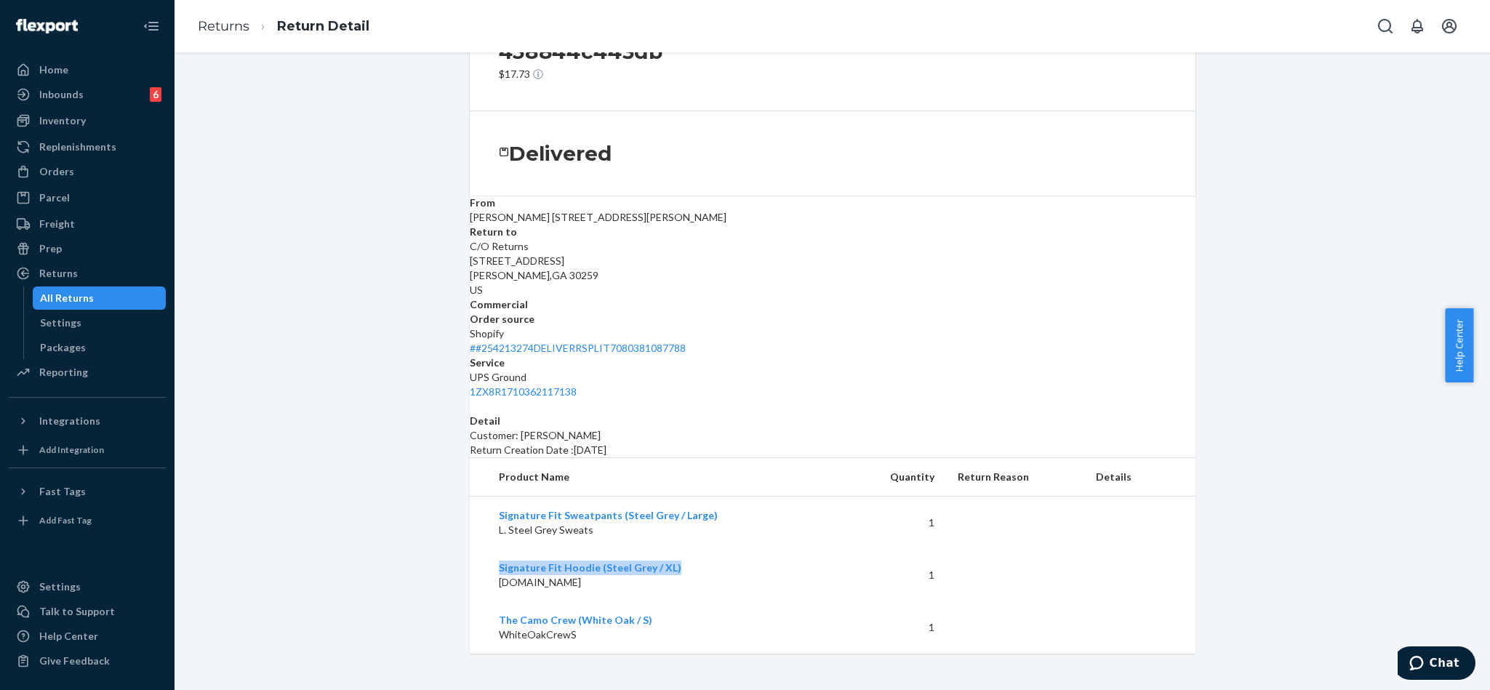
copy link "Signature Fit Hoodie (Steel Grey / XL)"
click at [666, 617] on td "The Camo Crew (White Oak / S) WhiteOakCrewS" at bounding box center [659, 627] width 378 height 52
drag, startPoint x: 666, startPoint y: 619, endPoint x: 486, endPoint y: 611, distance: 179.8
click at [486, 611] on td "The Camo Crew (White Oak / S) WhiteOakCrewS" at bounding box center [659, 627] width 378 height 52
copy link "The Camo Crew (White Oak / S)"
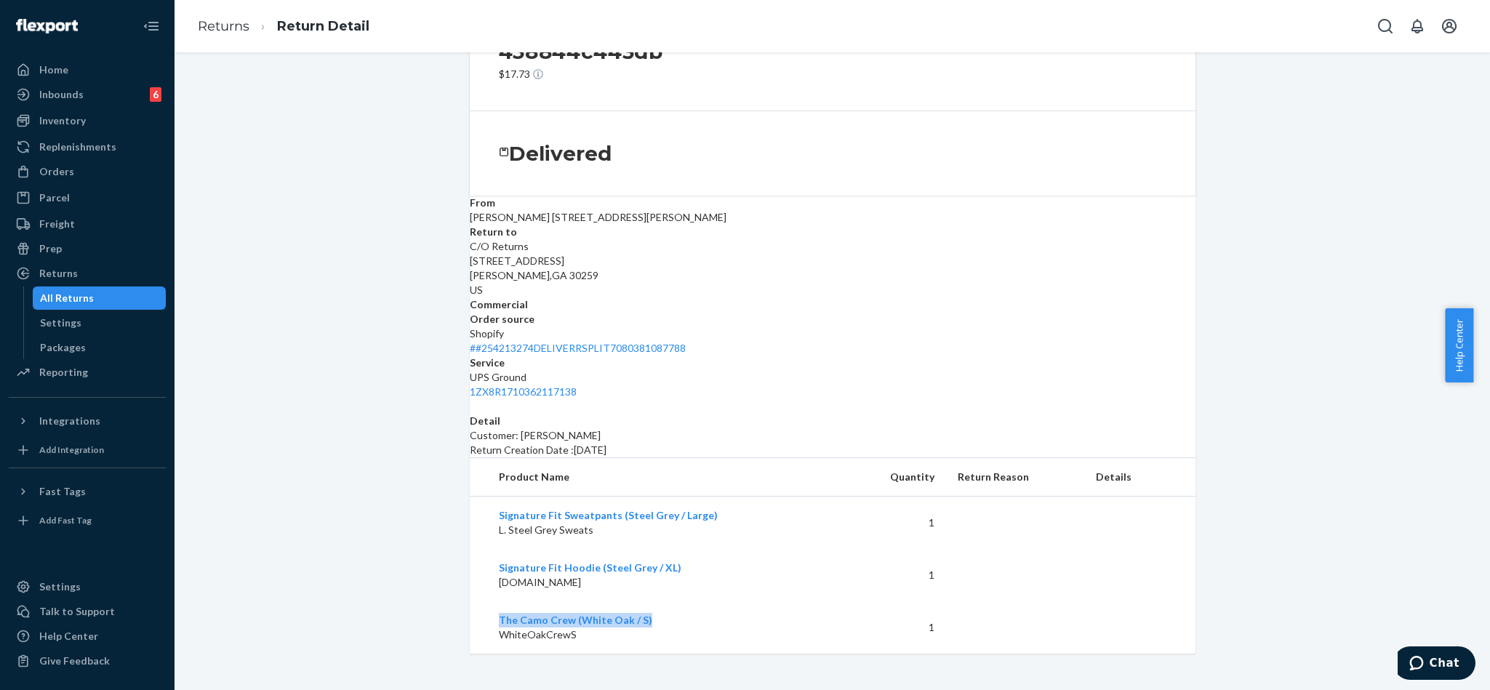
click at [95, 303] on div "All Returns" at bounding box center [99, 298] width 131 height 20
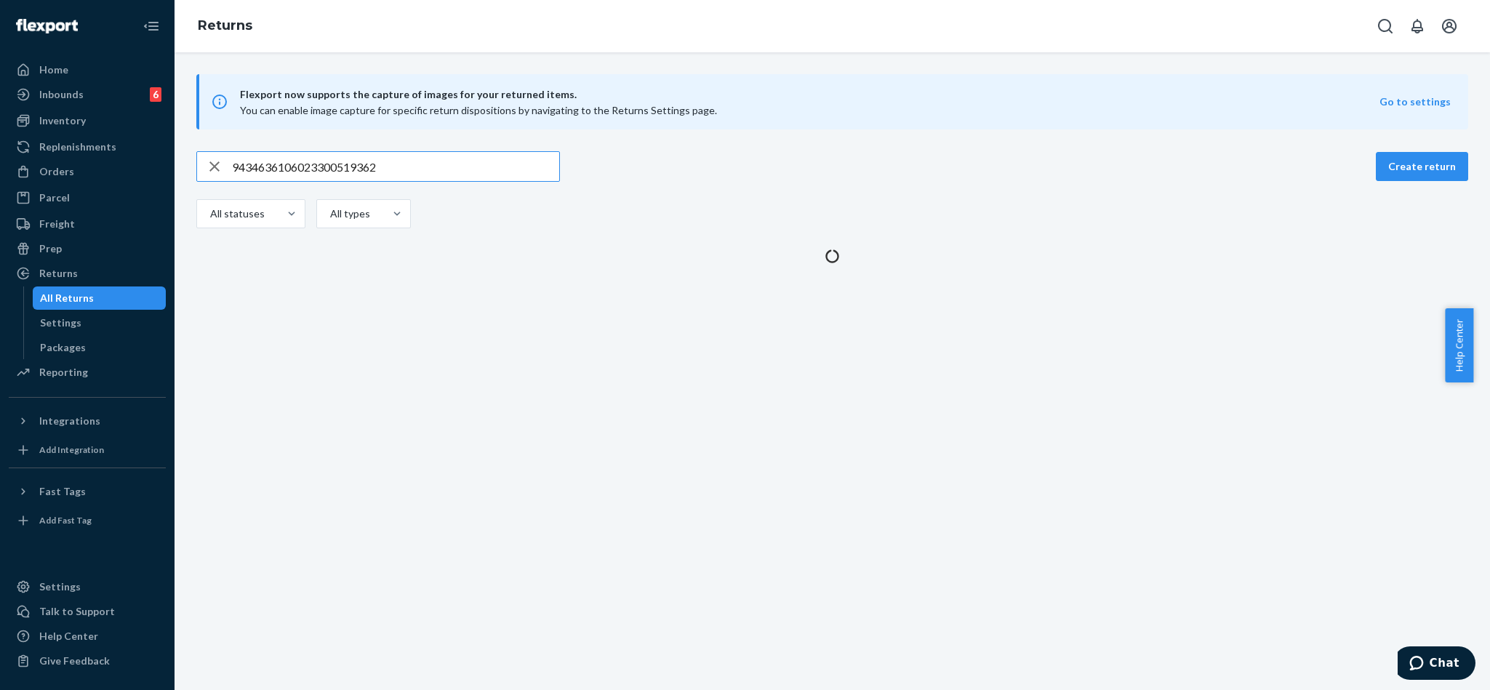
click at [219, 170] on icon "button" at bounding box center [214, 166] width 17 height 29
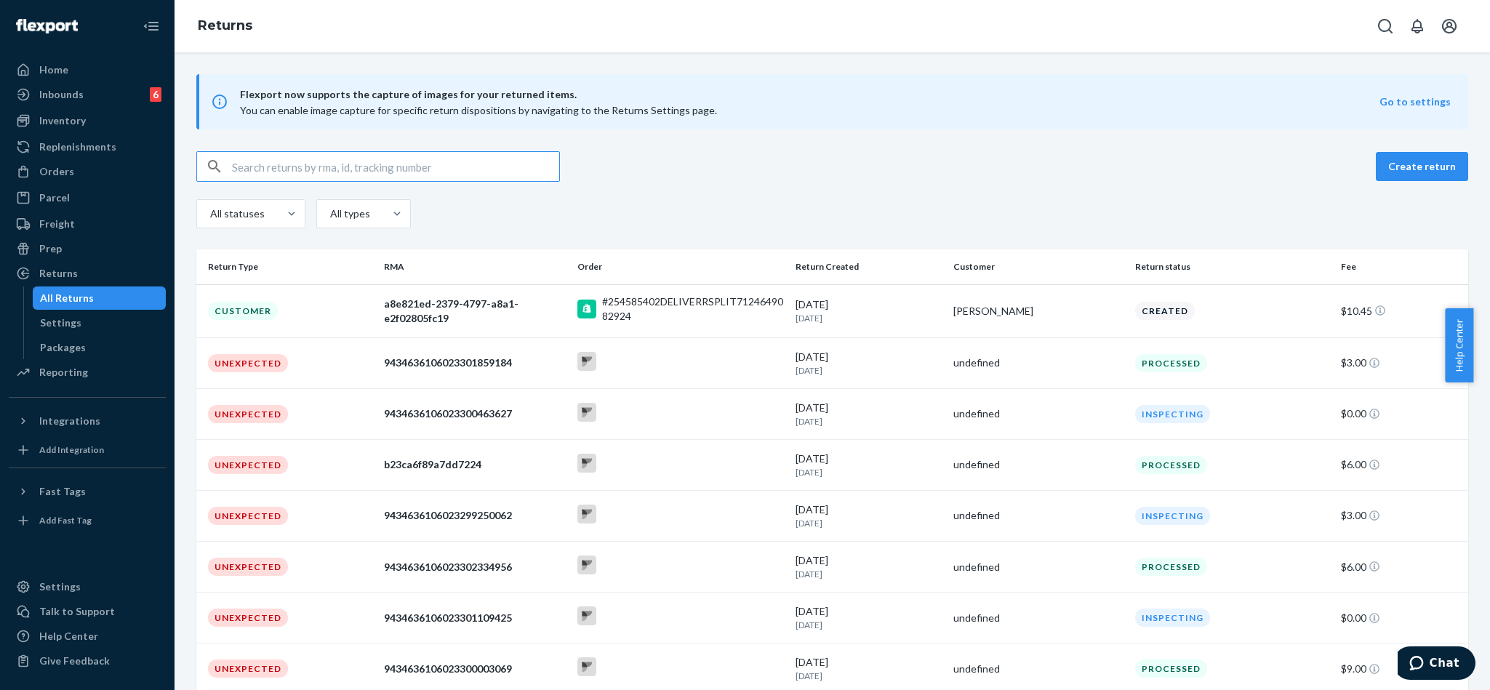
click at [398, 164] on input "text" at bounding box center [395, 166] width 327 height 29
paste input "9434636106023300172772"
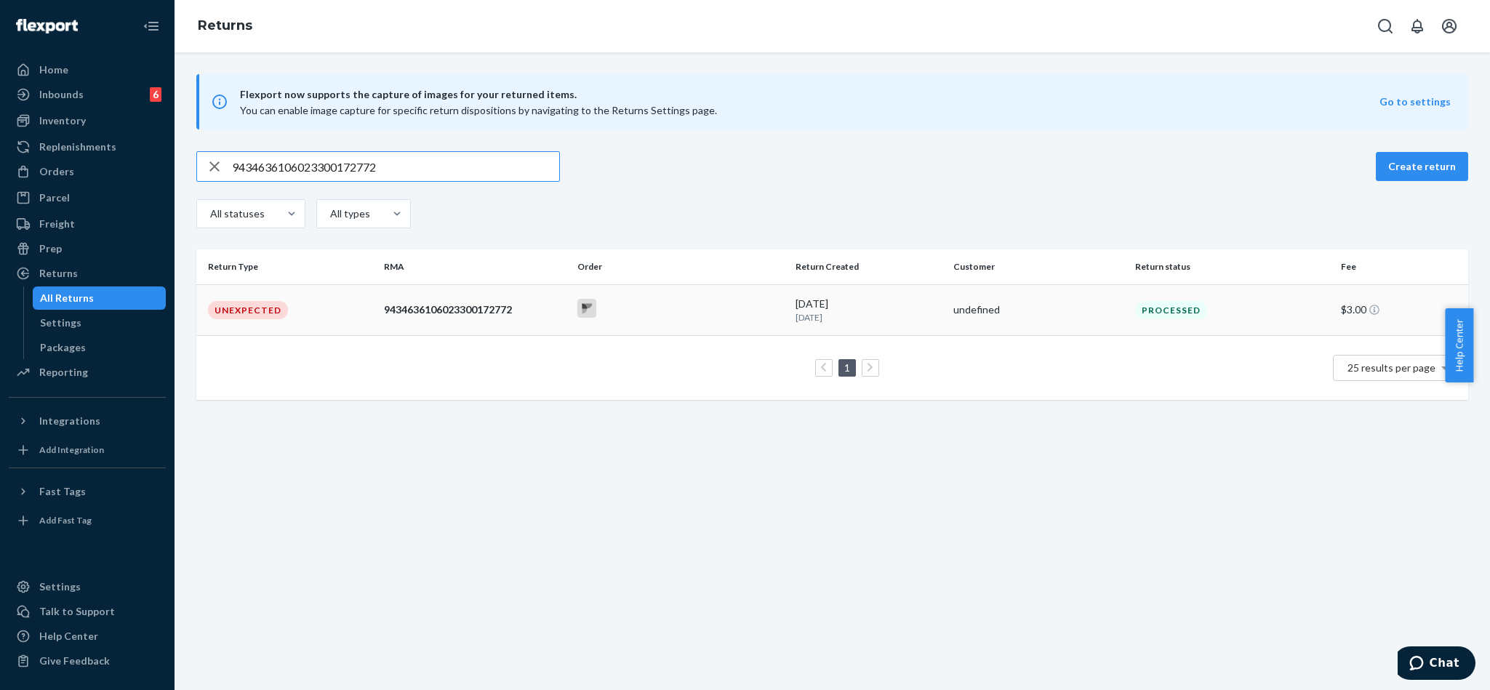
type input "9434636106023300172772"
drag, startPoint x: 332, startPoint y: 308, endPoint x: 594, endPoint y: 343, distance: 264.1
click at [332, 308] on td "Unexpected" at bounding box center [287, 309] width 182 height 51
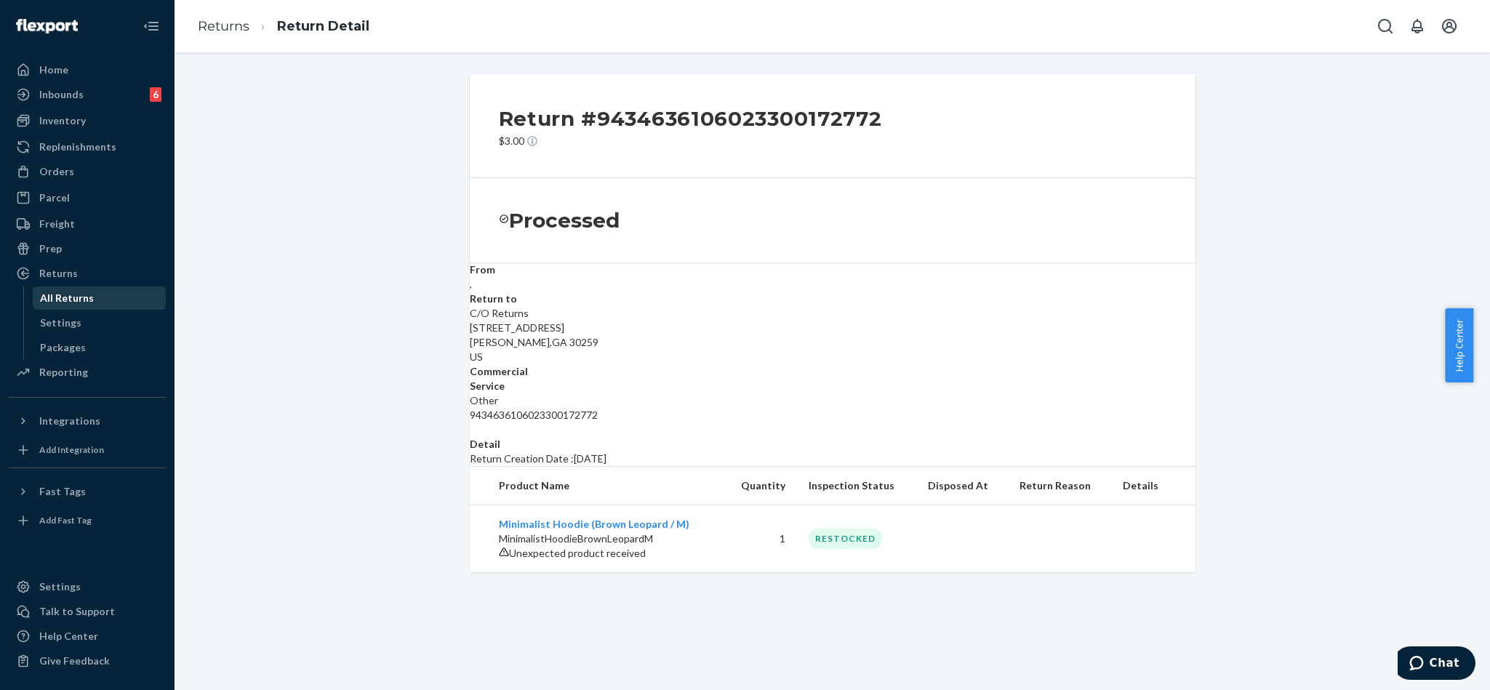
click at [81, 294] on div "All Returns" at bounding box center [67, 298] width 54 height 15
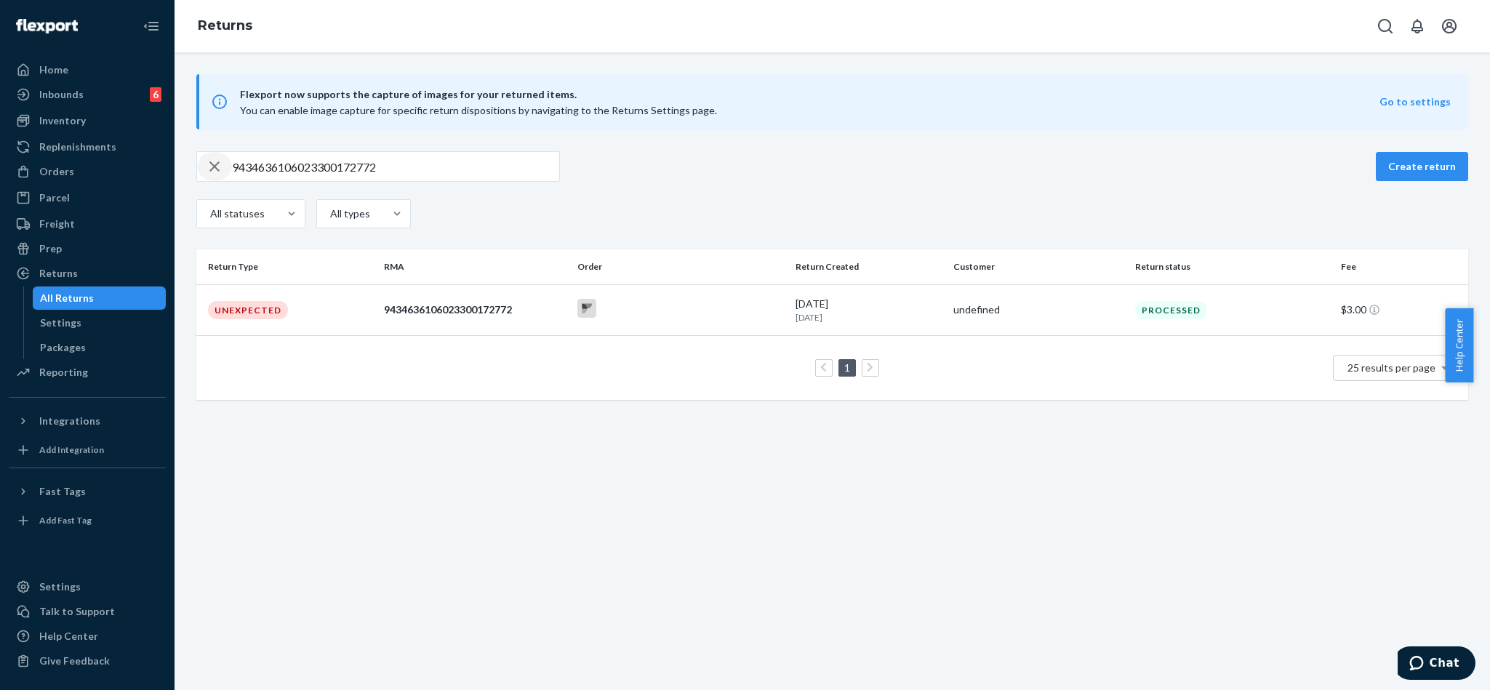
click at [203, 157] on div "button" at bounding box center [214, 166] width 35 height 29
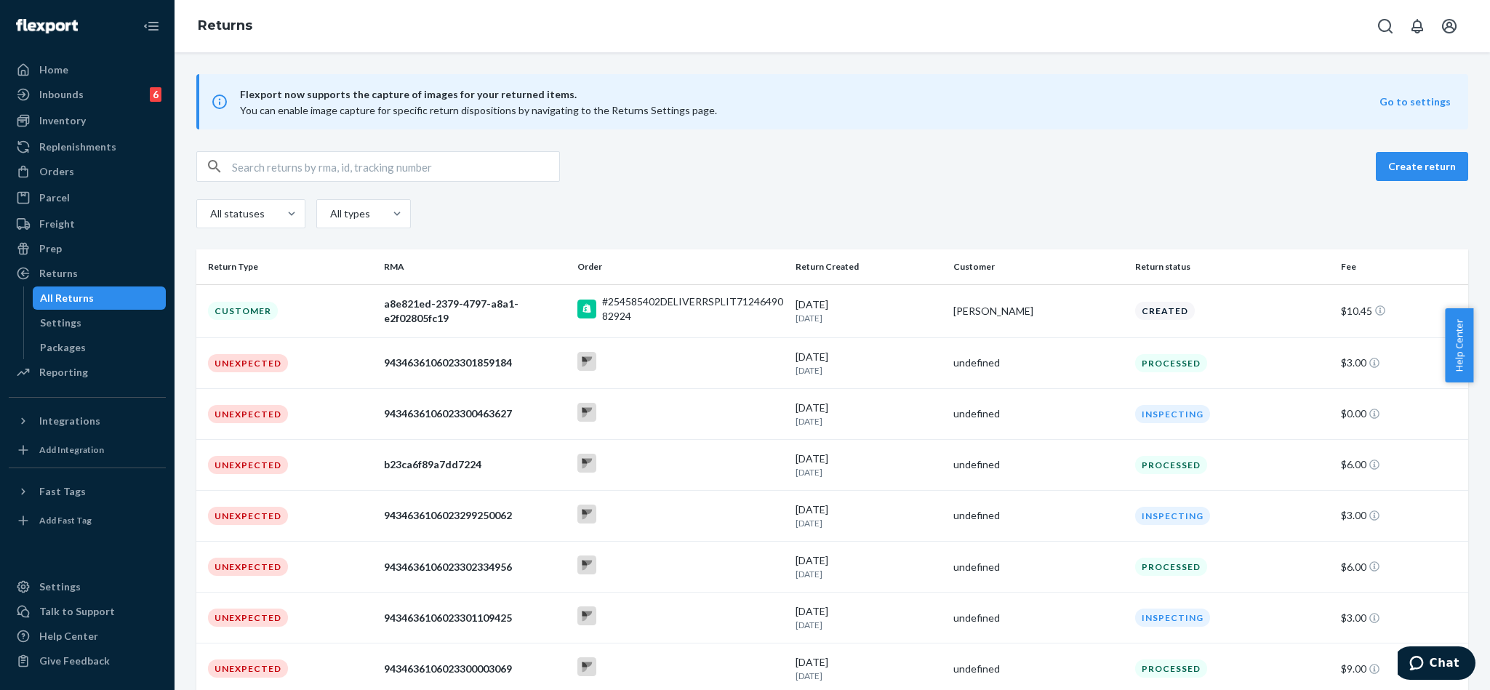
click at [349, 166] on input "text" at bounding box center [395, 166] width 327 height 29
paste input "9434636106023300174462"
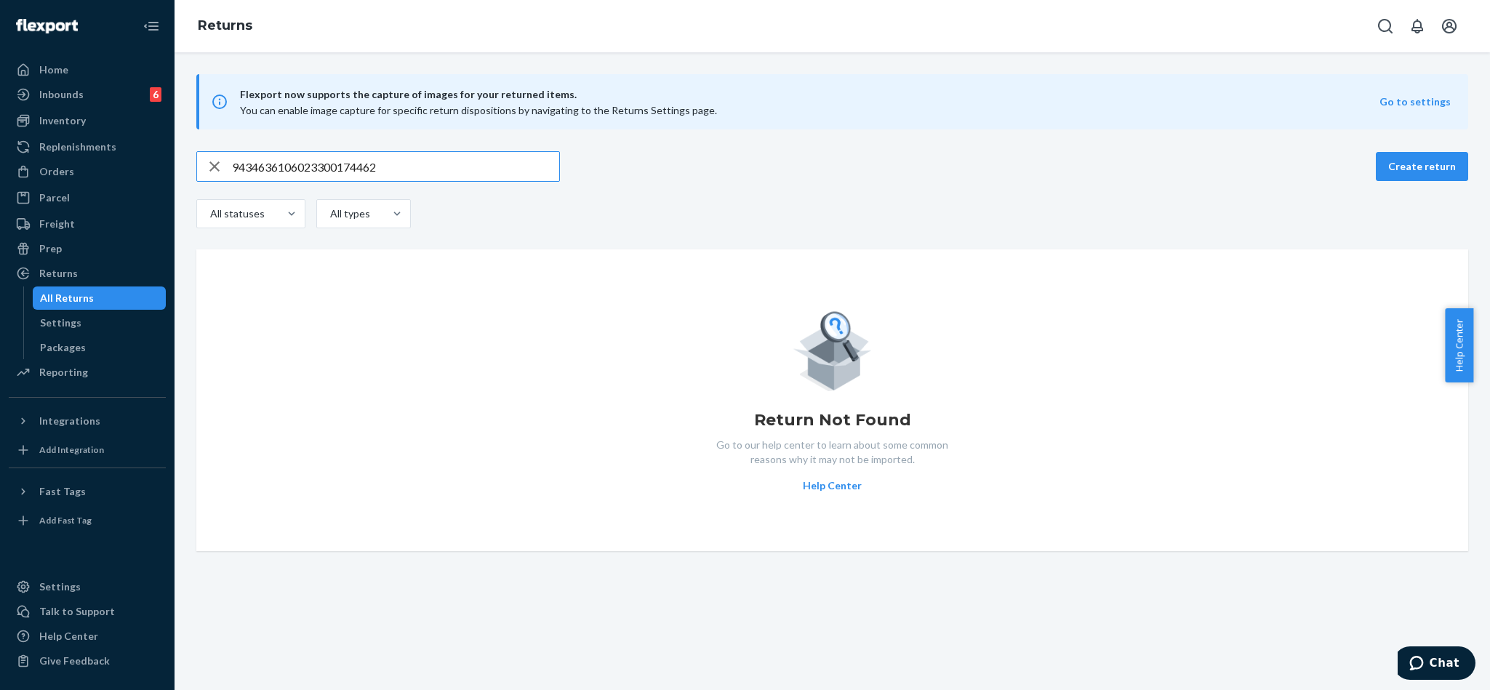
type input "9434636106023300174462"
click at [221, 168] on icon "button" at bounding box center [214, 166] width 17 height 29
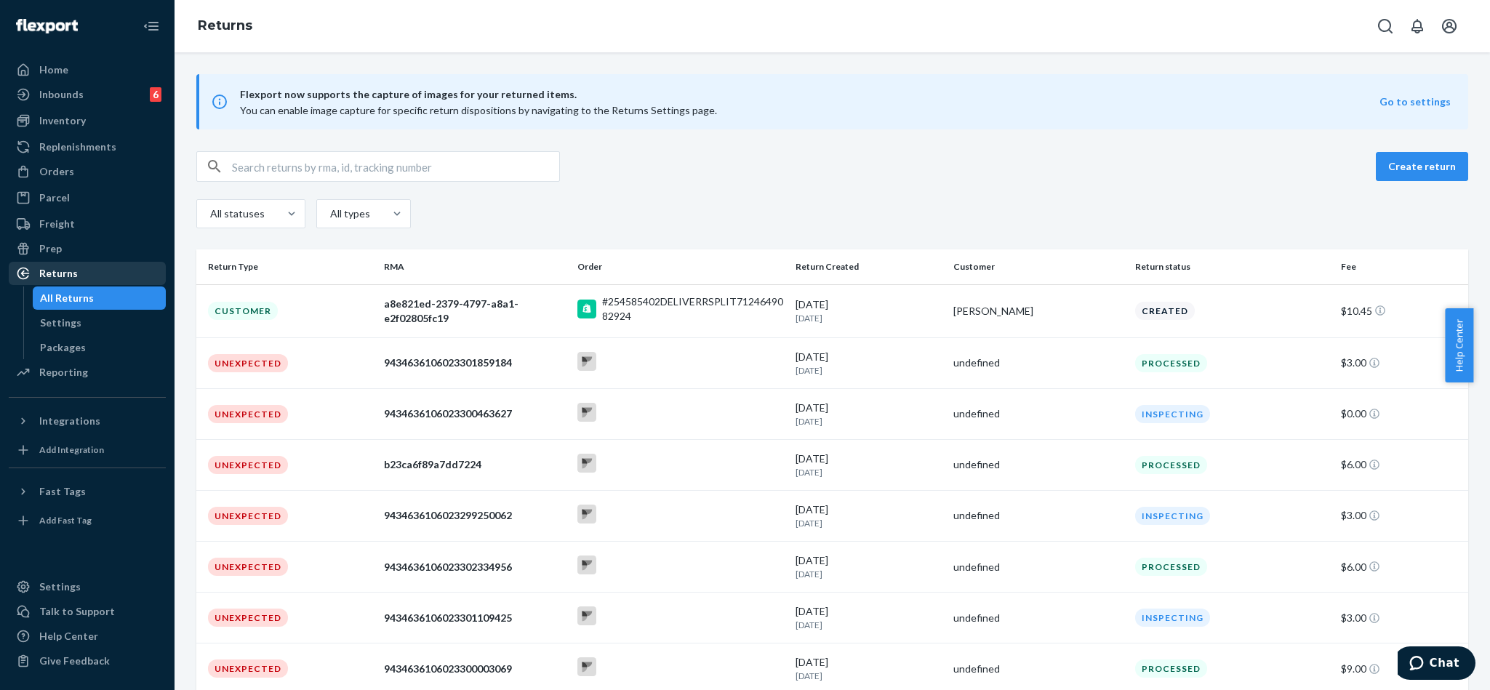
click at [92, 277] on div "Returns" at bounding box center [87, 273] width 154 height 20
click at [390, 166] on input "text" at bounding box center [395, 166] width 327 height 29
paste input "9434636106023300659976"
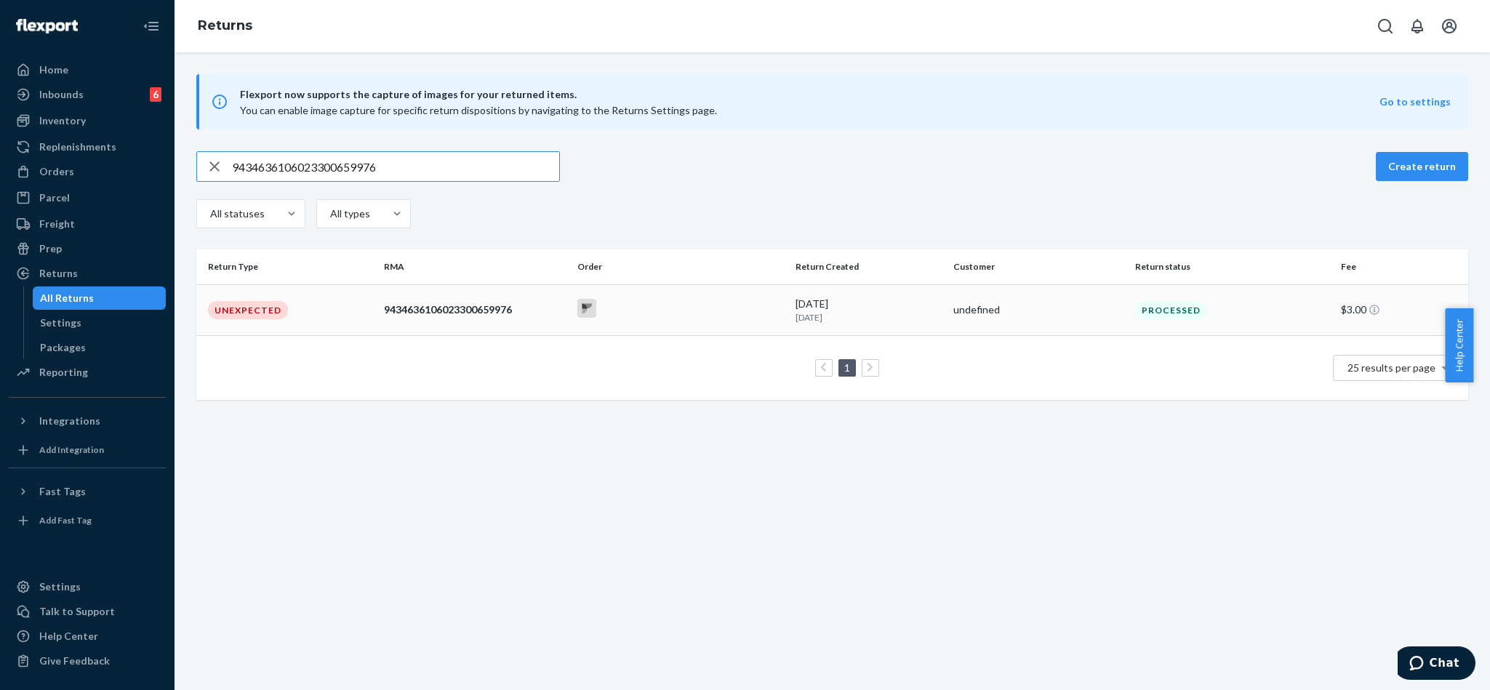
type input "9434636106023300659976"
click at [349, 310] on td "Unexpected" at bounding box center [287, 309] width 182 height 51
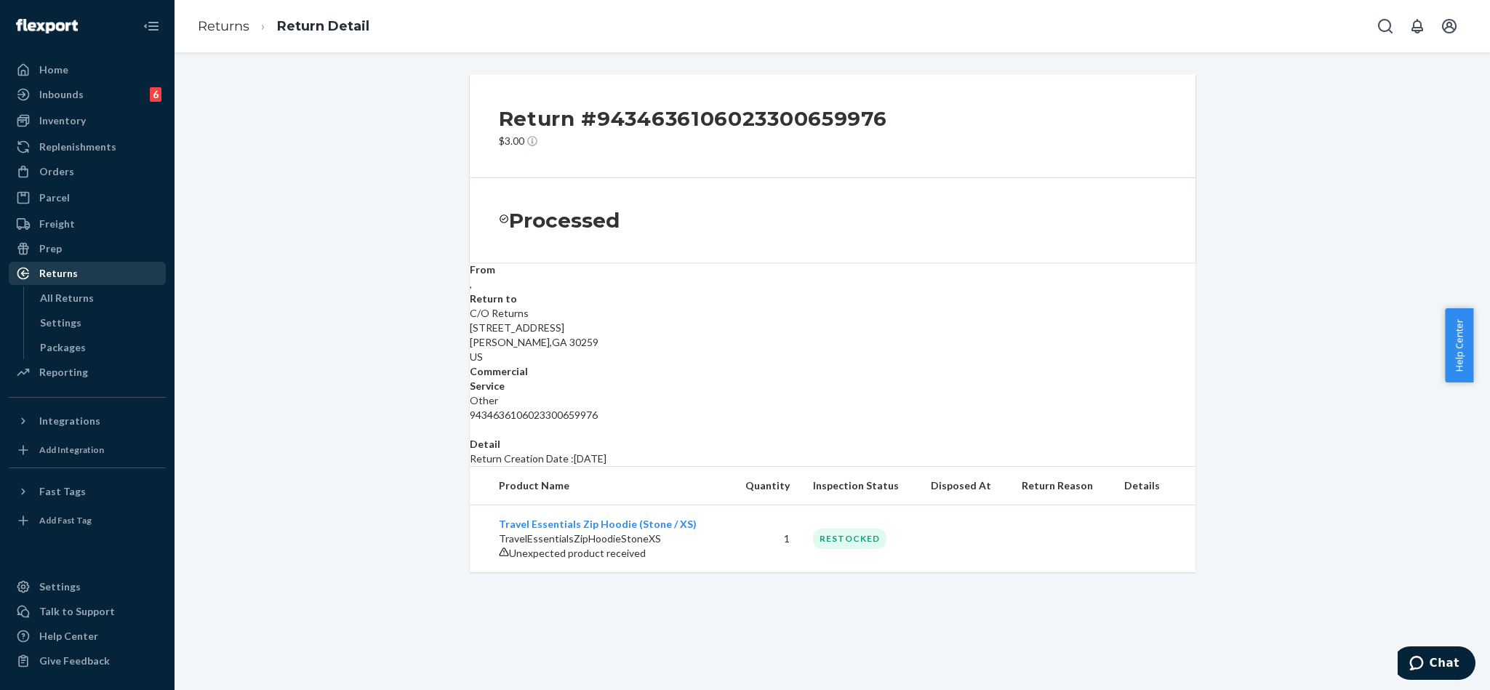
click at [81, 282] on div "Returns" at bounding box center [87, 273] width 154 height 20
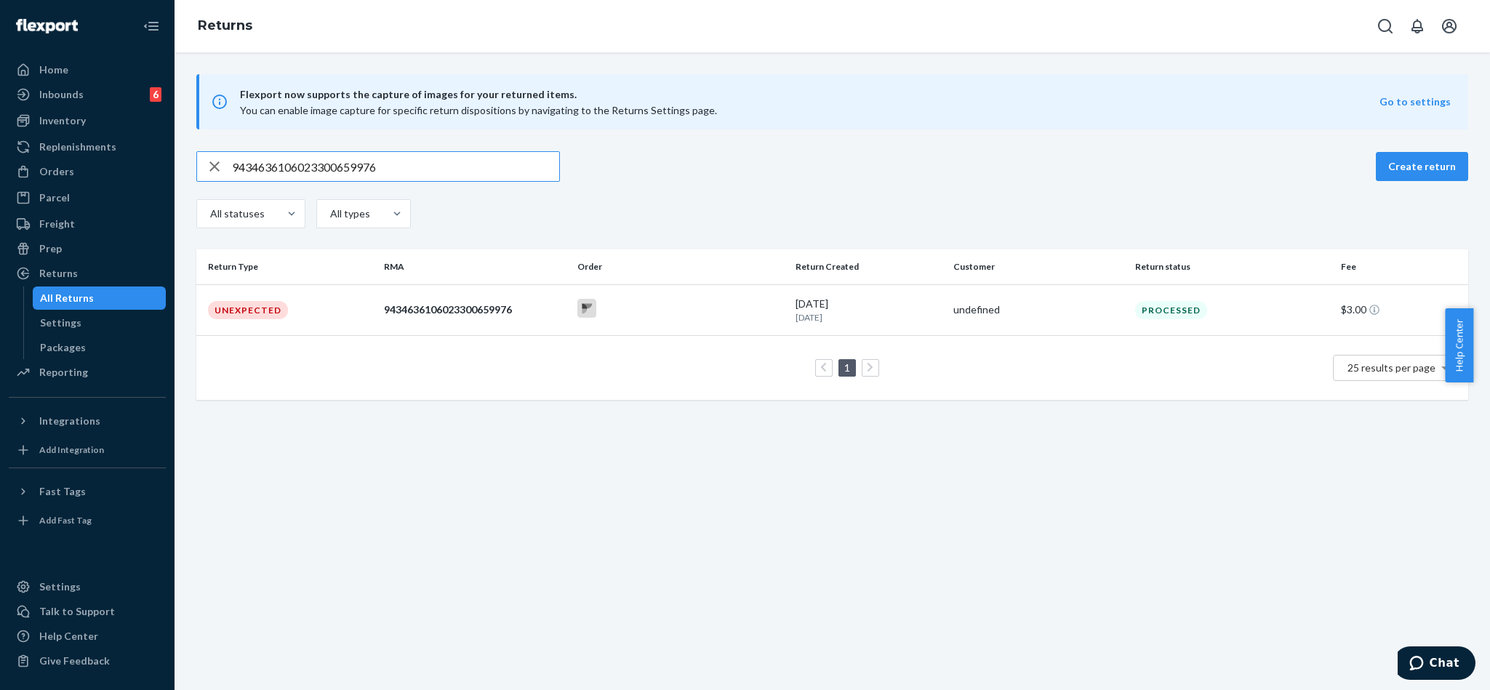
drag, startPoint x: 208, startPoint y: 164, endPoint x: 234, endPoint y: 169, distance: 26.5
click at [208, 164] on icon "button" at bounding box center [214, 166] width 17 height 29
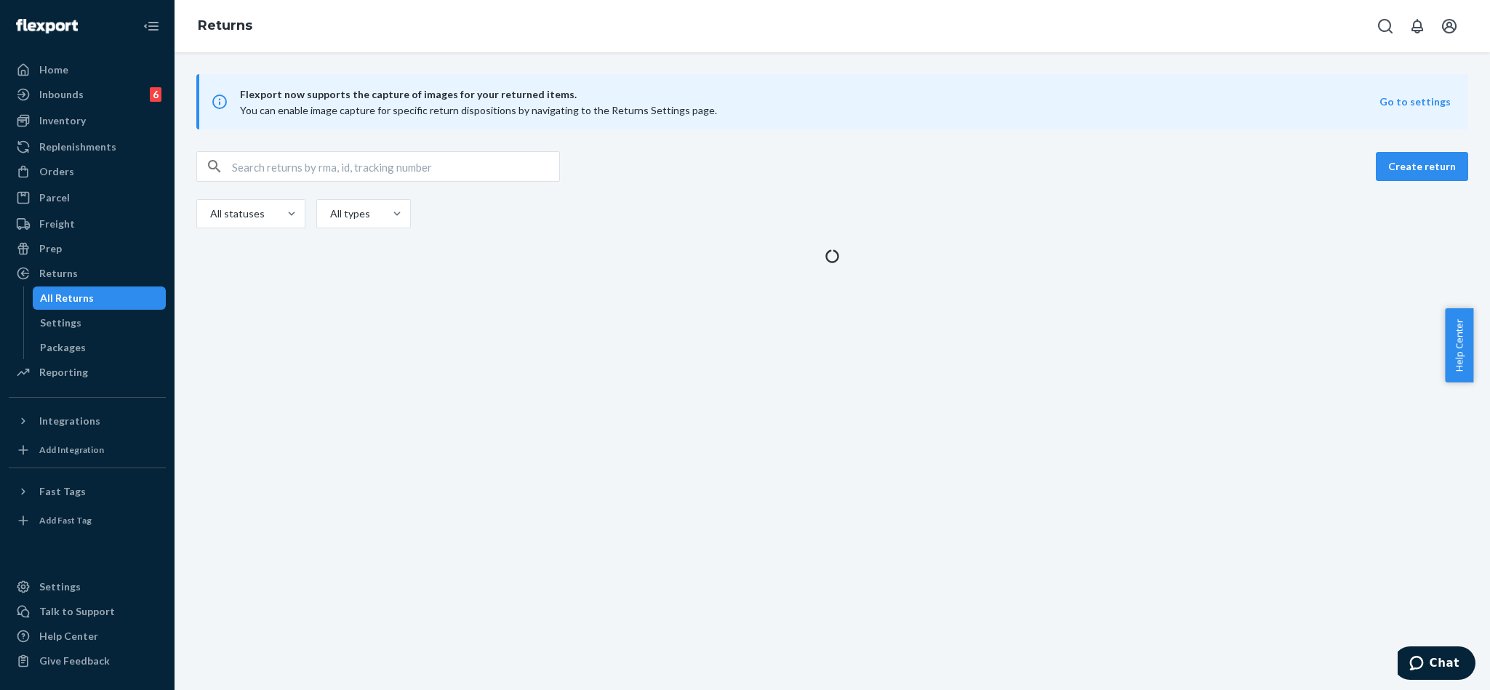
click at [310, 161] on input "text" at bounding box center [395, 166] width 327 height 29
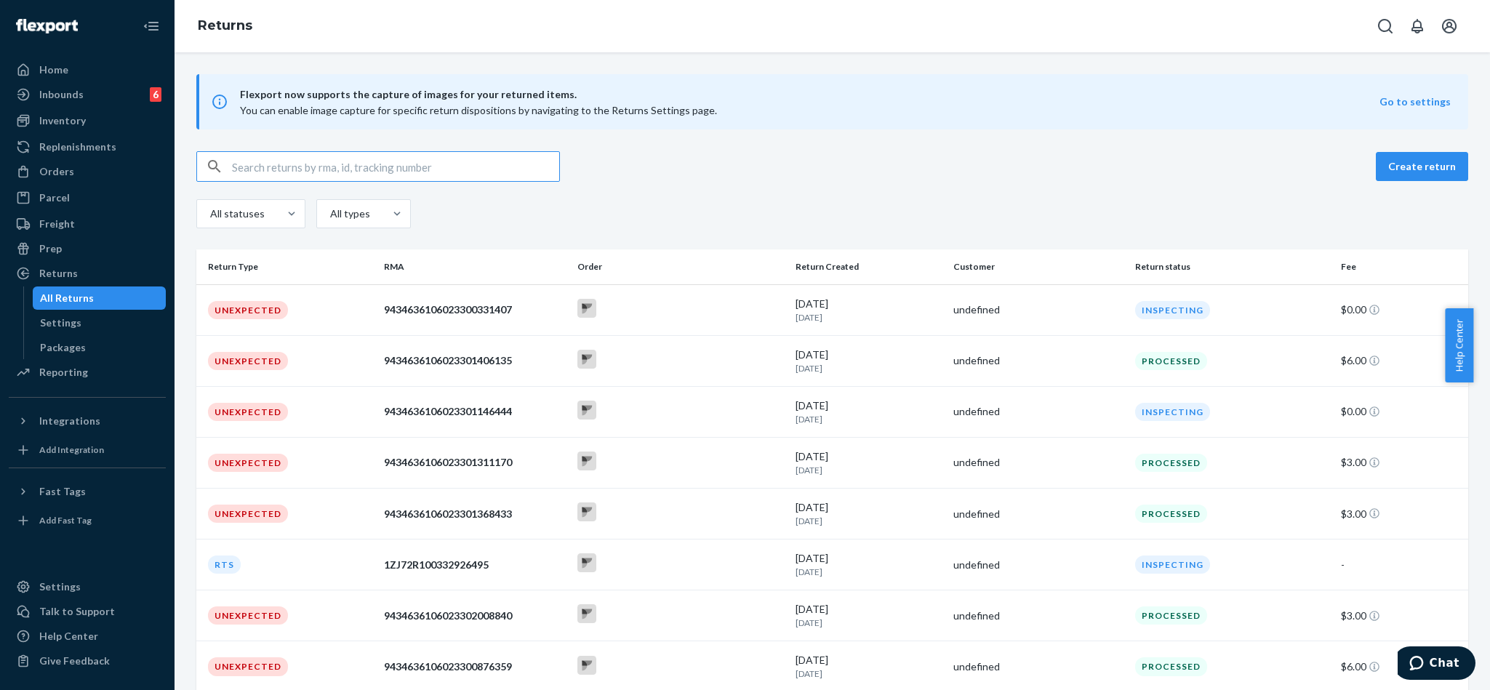
paste input "9434636106023300383123"
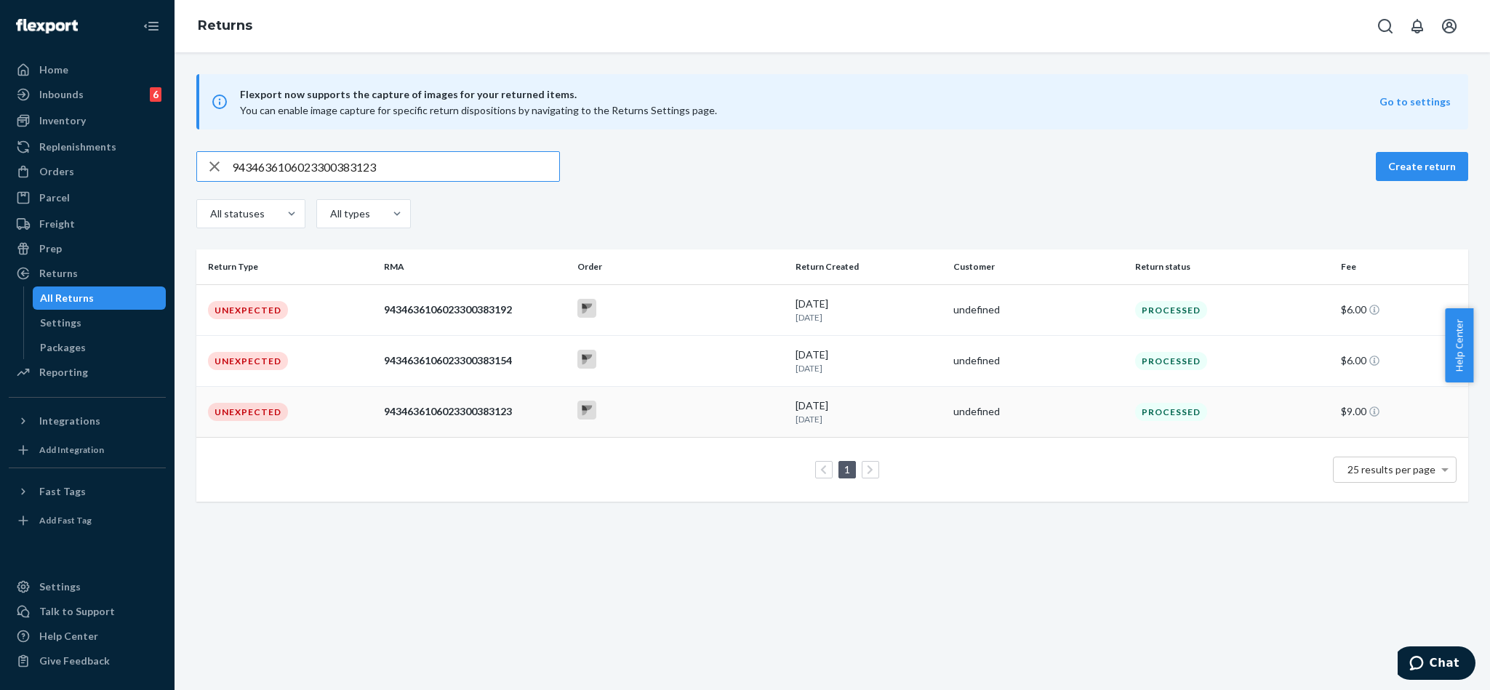
type input "9434636106023300383123"
click at [530, 404] on td "9434636106023300383123" at bounding box center [475, 411] width 194 height 51
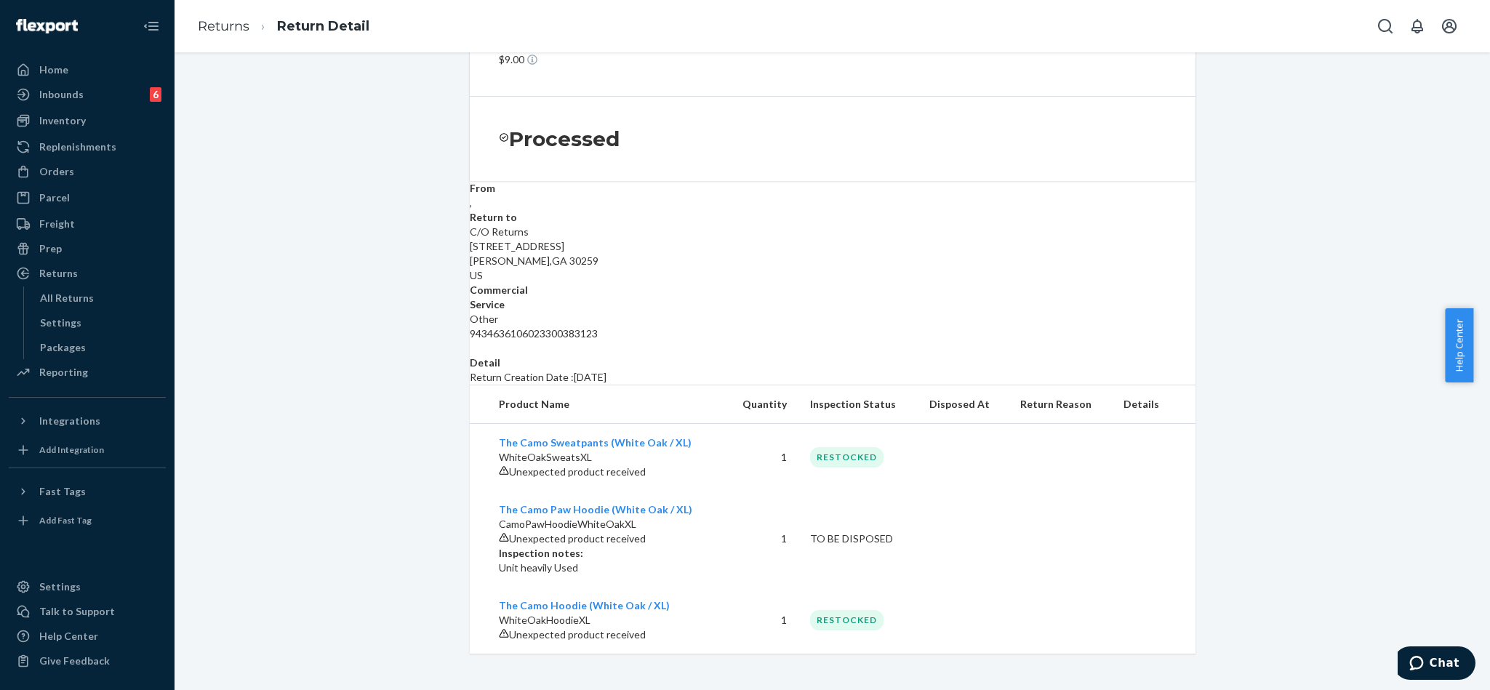
scroll to position [169, 0]
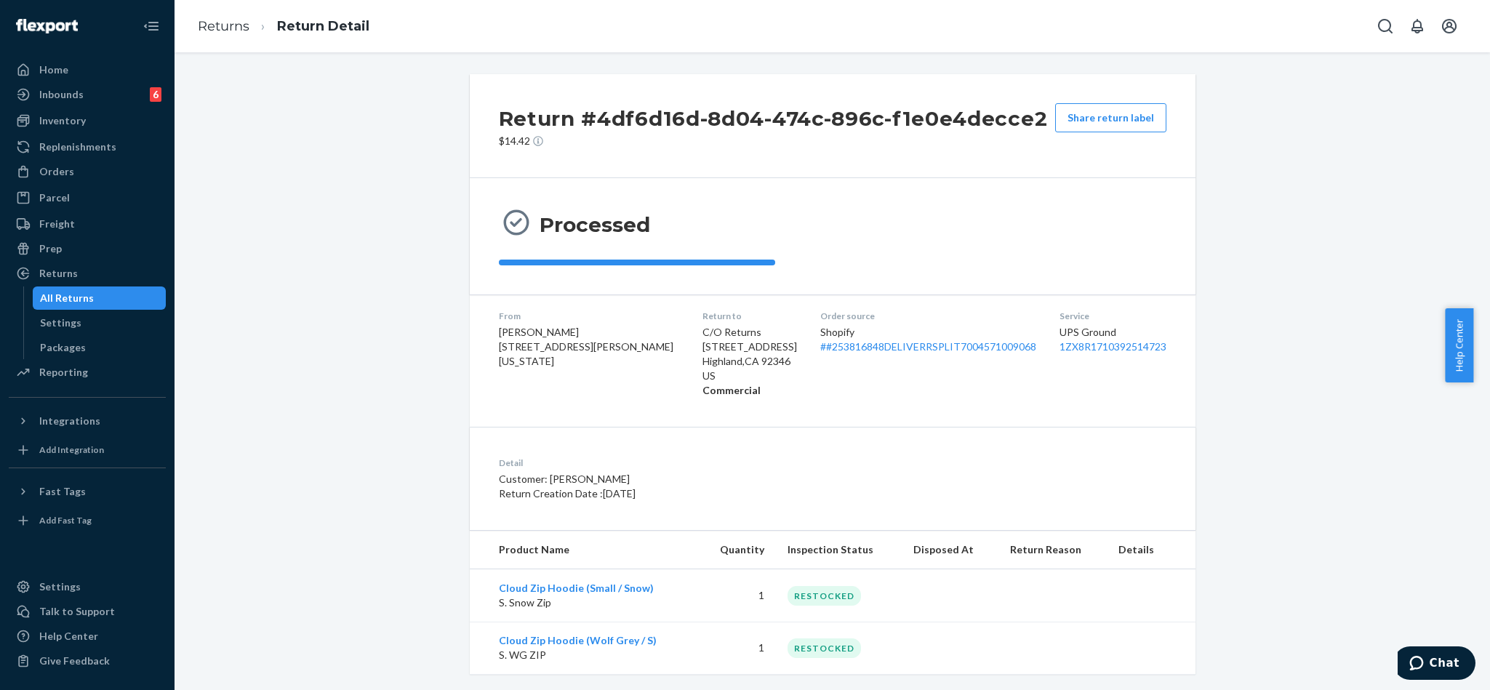
scroll to position [22, 0]
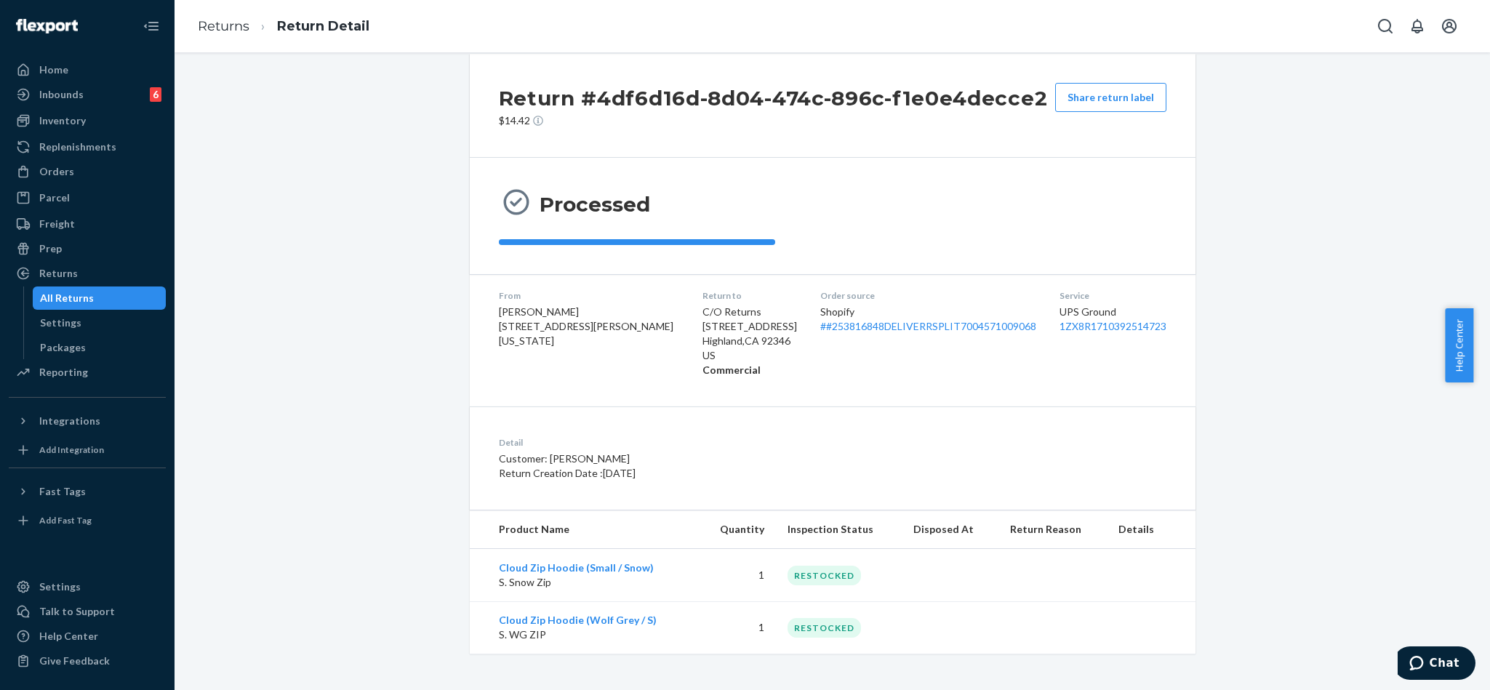
click at [1429, 539] on div "Return #4df6d16d-8d04-474c-896c-f1e0e4decce2 $14.42 Share return label Processe…" at bounding box center [831, 354] width 1293 height 600
click at [1456, 434] on div "Return #4df6d16d-8d04-474c-896c-f1e0e4decce2 $14.42 Share return label Processe…" at bounding box center [831, 354] width 1293 height 600
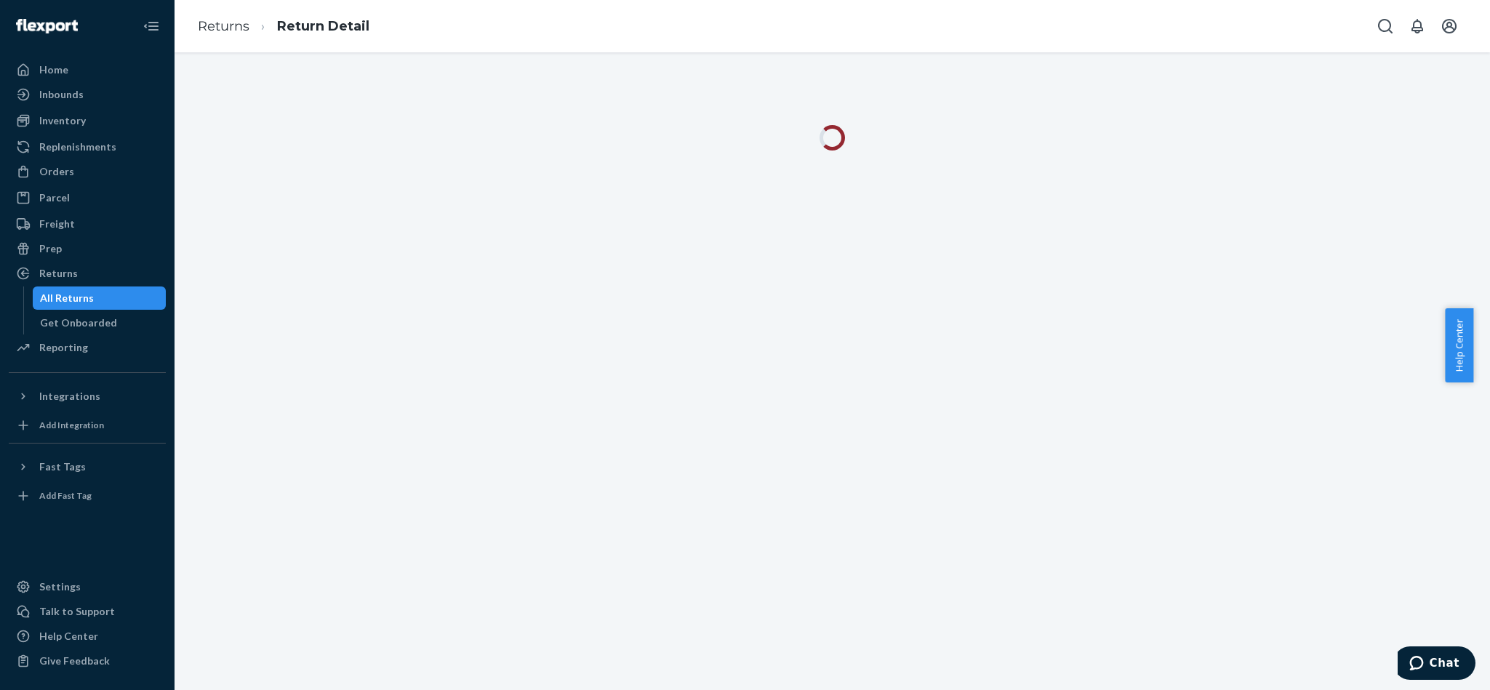
click at [1436, 515] on div at bounding box center [831, 371] width 1315 height 638
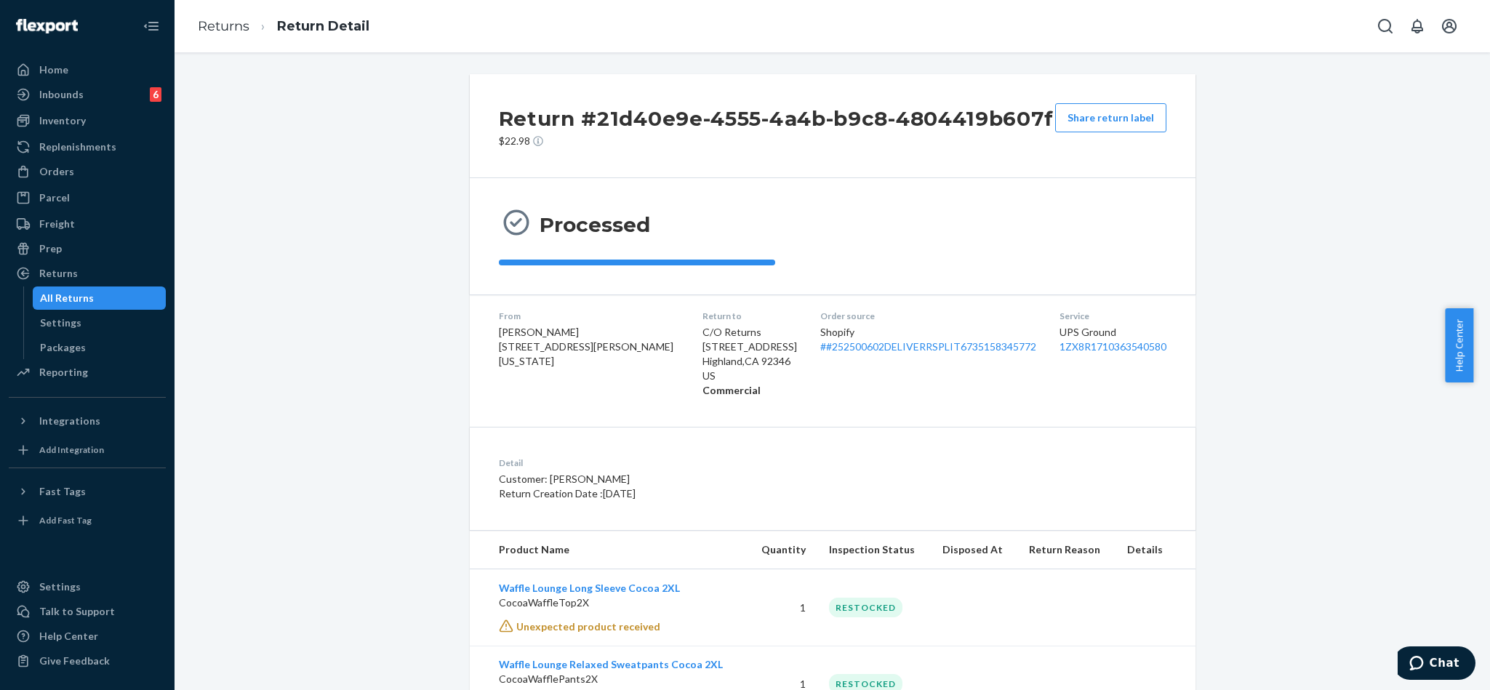
scroll to position [251, 0]
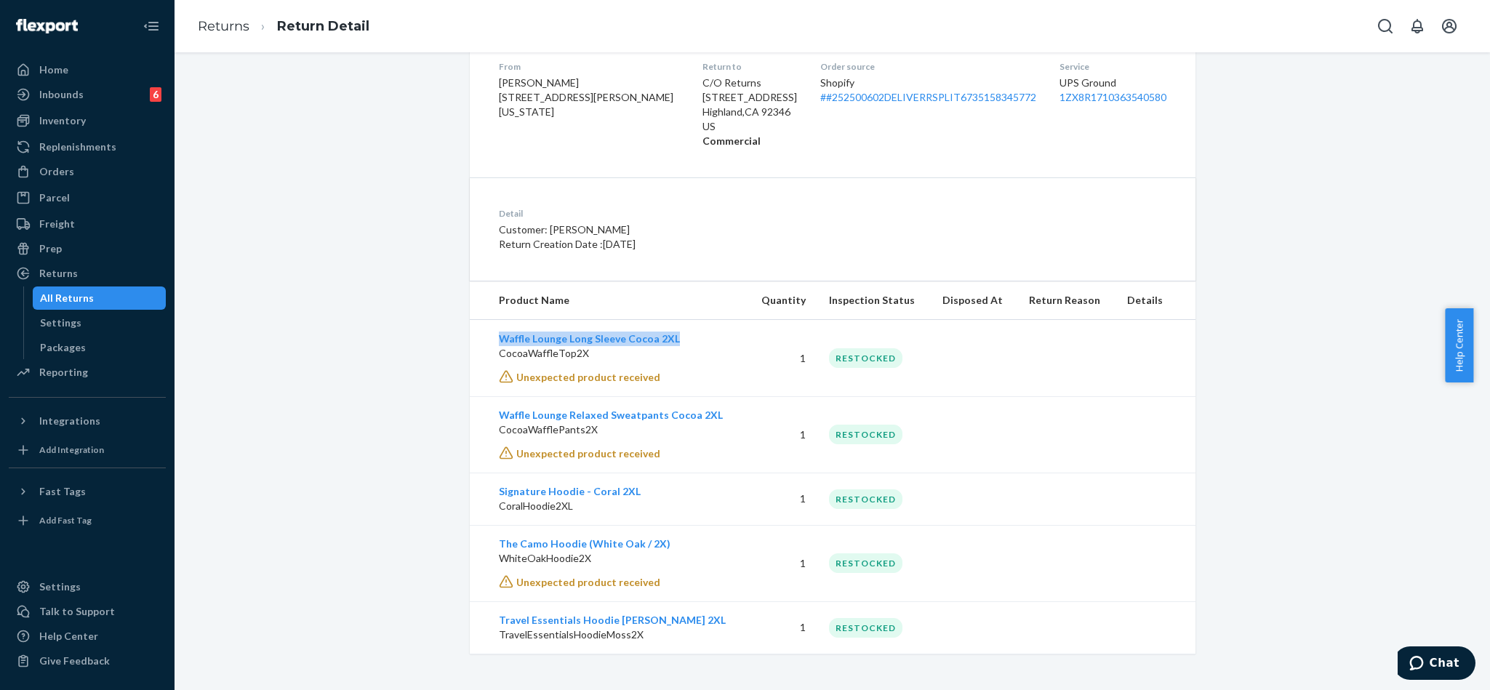
drag, startPoint x: 483, startPoint y: 334, endPoint x: 676, endPoint y: 337, distance: 193.4
click at [676, 337] on td "Waffle Lounge Long Sleeve Cocoa 2XL CocoaWaffleTop2X Unexpected product received" at bounding box center [609, 358] width 278 height 77
copy link "Waffle Lounge Long Sleeve Cocoa 2XL"
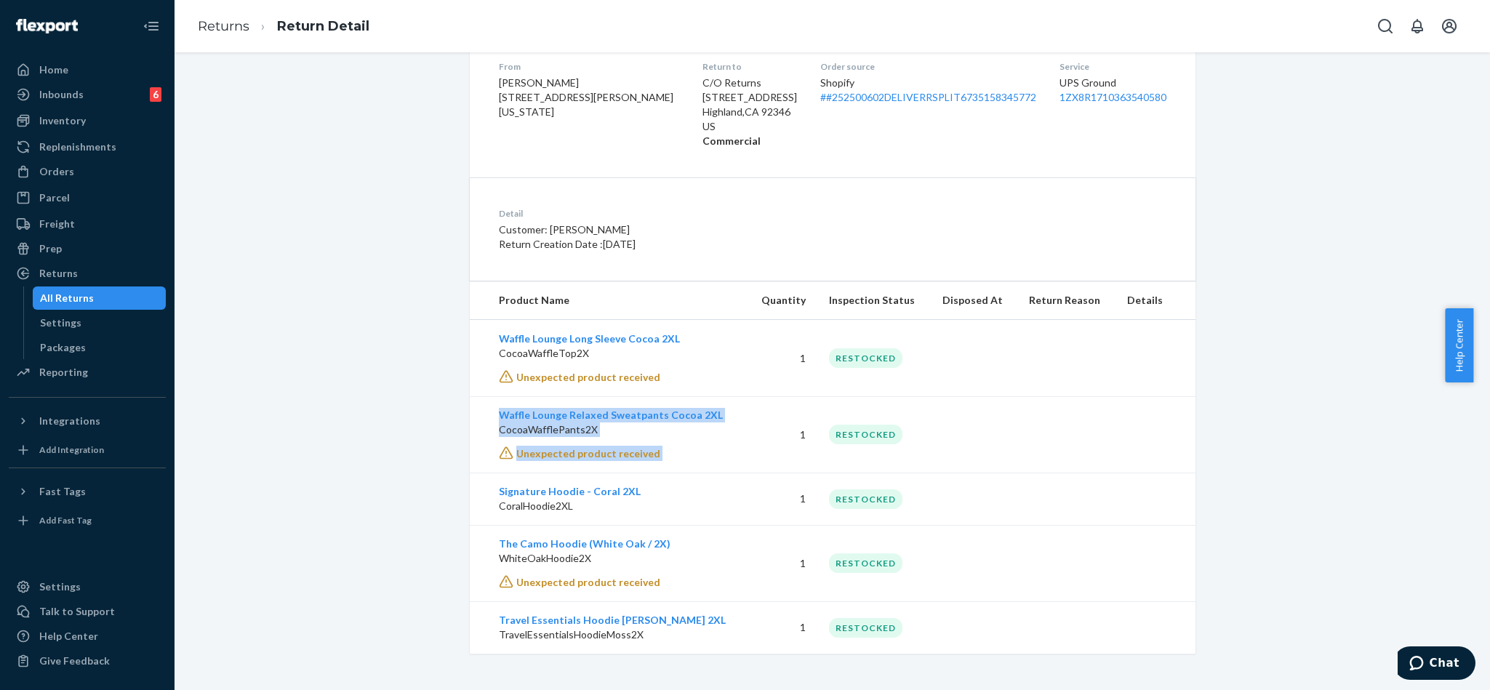
drag, startPoint x: 484, startPoint y: 409, endPoint x: 744, endPoint y: 415, distance: 259.6
click at [744, 415] on tr "Waffle Lounge Relaxed Sweatpants Cocoa 2XL CocoaWafflePants2X Unexpected produc…" at bounding box center [833, 434] width 726 height 76
click at [470, 400] on td "Waffle Lounge Relaxed Sweatpants Cocoa 2XL CocoaWafflePants2X Unexpected produc…" at bounding box center [609, 434] width 278 height 76
drag, startPoint x: 484, startPoint y: 408, endPoint x: 707, endPoint y: 410, distance: 223.2
click at [707, 410] on td "Waffle Lounge Relaxed Sweatpants Cocoa 2XL CocoaWafflePants2X Unexpected produc…" at bounding box center [609, 434] width 278 height 76
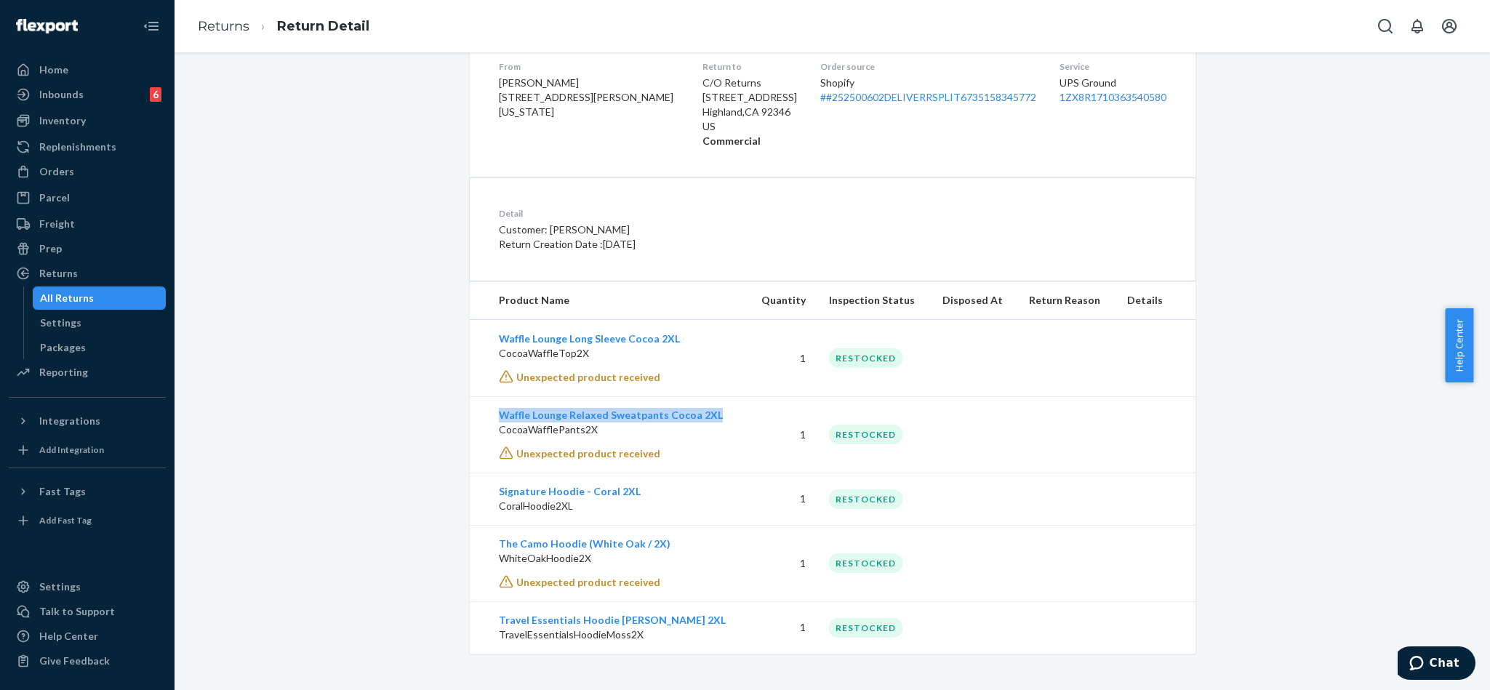
copy link "Waffle Lounge Relaxed Sweatpants Cocoa 2XL"
drag, startPoint x: 484, startPoint y: 494, endPoint x: 652, endPoint y: 494, distance: 168.0
click at [652, 494] on td "Signature Hoodie - Coral 2XL CoralHoodie2XL" at bounding box center [609, 499] width 278 height 52
copy link "Signature Hoodie - Coral 2XL"
drag, startPoint x: 478, startPoint y: 539, endPoint x: 689, endPoint y: 539, distance: 210.8
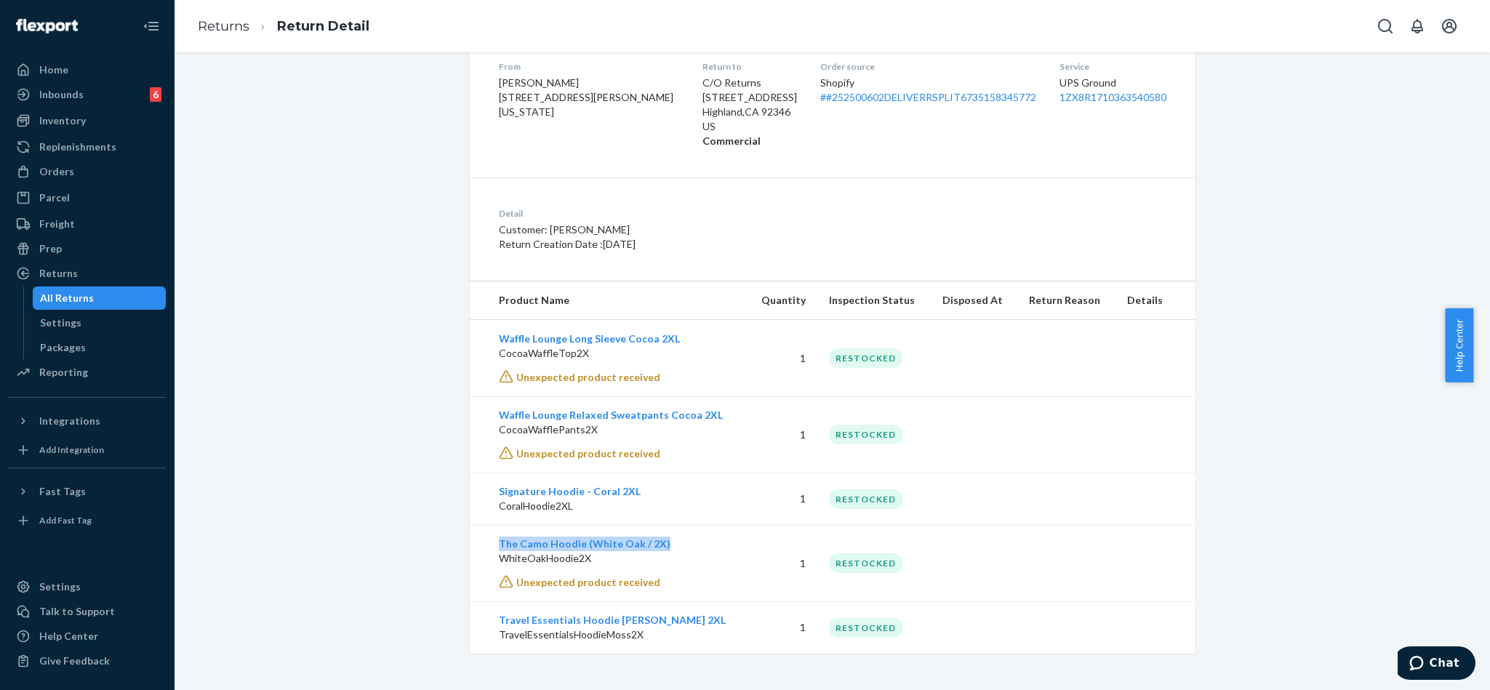
click at [691, 539] on td "The Camo Hoodie (White Oak / 2X) WhiteOakHoodie2X Unexpected product received" at bounding box center [609, 563] width 278 height 76
copy link "The Camo Hoodie (White Oak / 2X)"
drag, startPoint x: 485, startPoint y: 614, endPoint x: 653, endPoint y: 622, distance: 168.1
click at [654, 622] on td "Travel Essentials Hoodie Moss 2XL TravelEssentialsHoodieMoss2X" at bounding box center [609, 627] width 278 height 52
copy link "Travel Essentials Hoodie Moss 2XL"
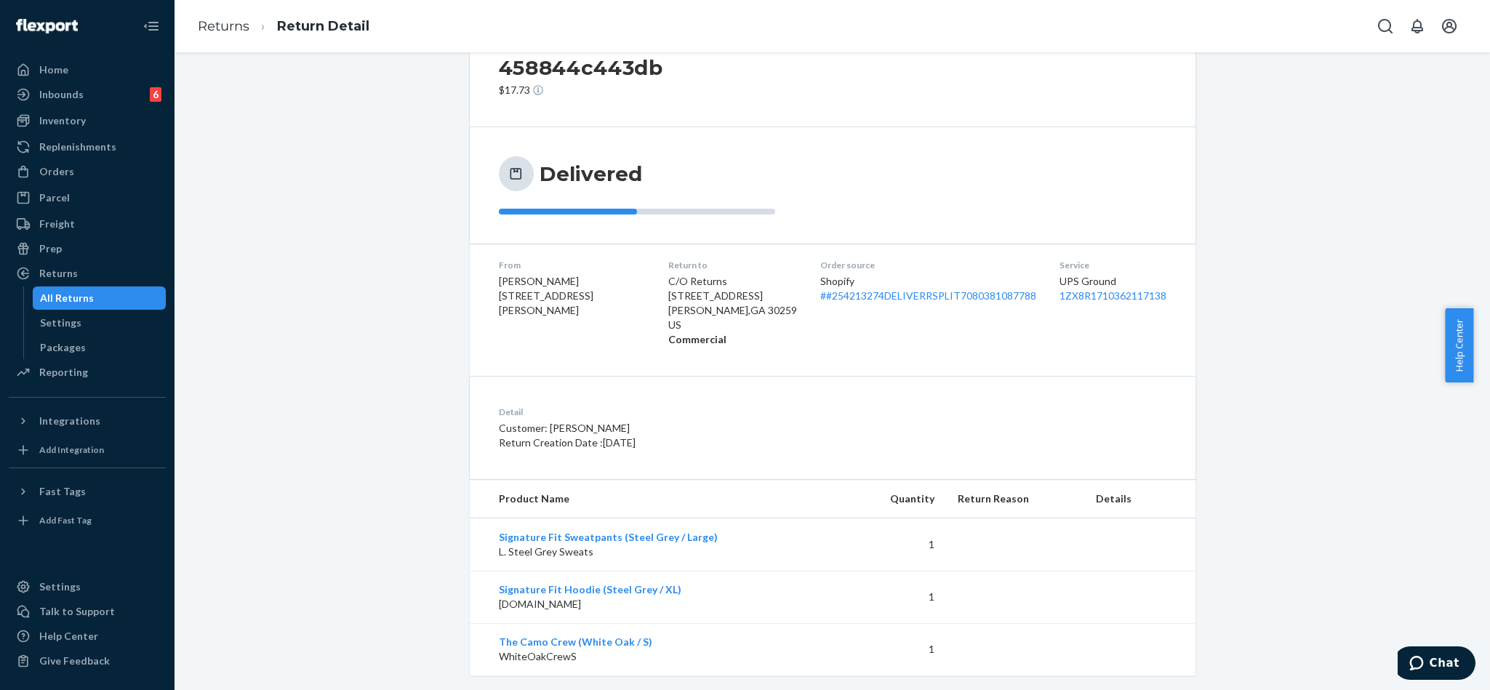
scroll to position [105, 0]
